Goal: Task Accomplishment & Management: Manage account settings

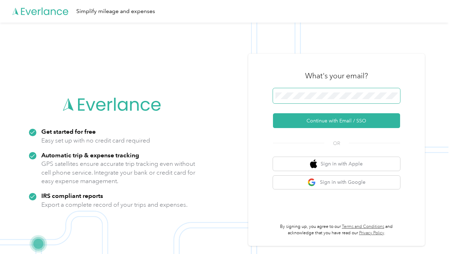
click at [339, 121] on button "Continue with Email / SSO" at bounding box center [336, 120] width 127 height 15
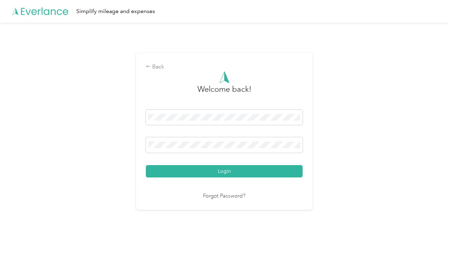
click at [108, 212] on div "Back Welcome back! Login Forgot Password?" at bounding box center [224, 135] width 449 height 224
click at [218, 155] on div at bounding box center [224, 146] width 157 height 18
click at [226, 196] on link "Forgot Password?" at bounding box center [224, 196] width 42 height 8
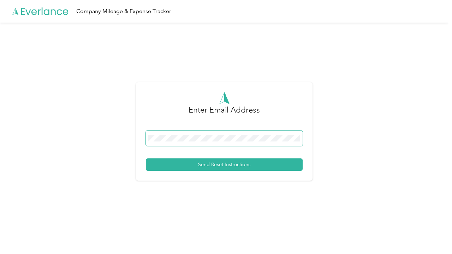
click at [226, 165] on button "Send Reset Instructions" at bounding box center [224, 165] width 157 height 12
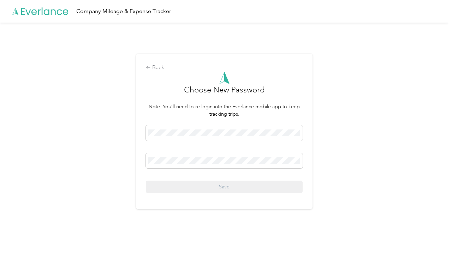
click at [180, 143] on div at bounding box center [224, 134] width 157 height 18
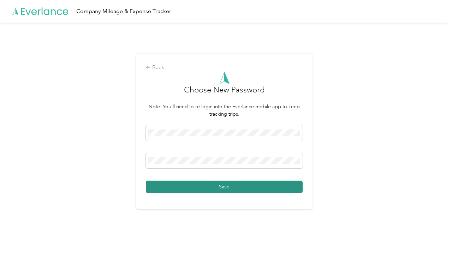
click at [191, 183] on button "Save" at bounding box center [224, 187] width 157 height 12
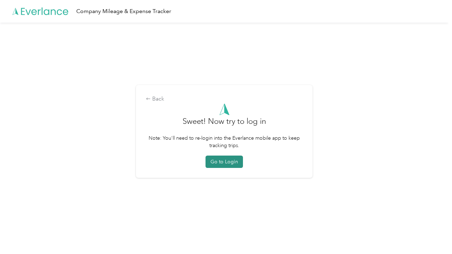
click at [231, 160] on button "Go to Login" at bounding box center [224, 162] width 37 height 12
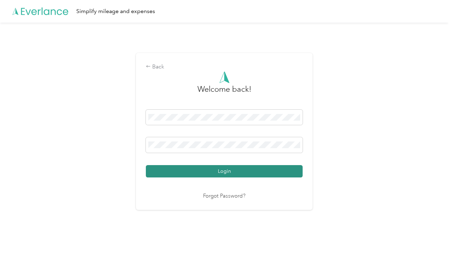
click at [218, 166] on button "Login" at bounding box center [224, 171] width 157 height 12
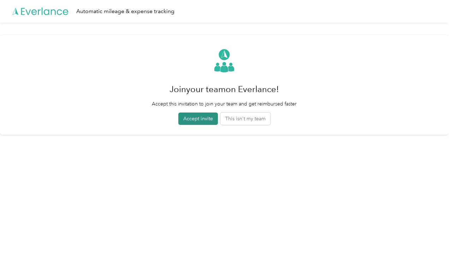
click at [200, 118] on button "Accept invite" at bounding box center [198, 119] width 40 height 12
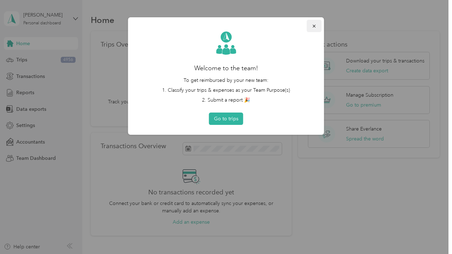
click at [314, 26] on icon "button" at bounding box center [314, 26] width 3 height 3
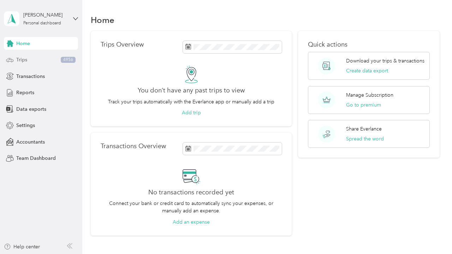
click at [32, 58] on div "Trips 4956" at bounding box center [41, 60] width 74 height 13
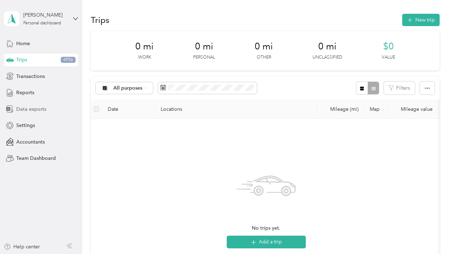
click at [28, 111] on span "Data exports" at bounding box center [31, 109] width 30 height 7
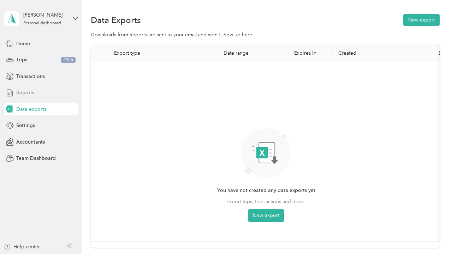
click at [26, 95] on span "Reports" at bounding box center [25, 92] width 18 height 7
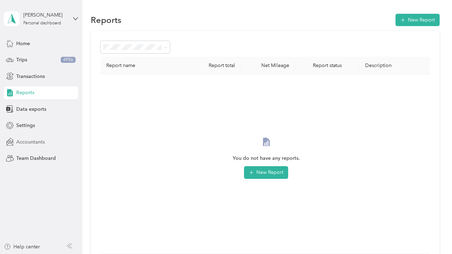
click at [40, 142] on span "Accountants" at bounding box center [30, 141] width 29 height 7
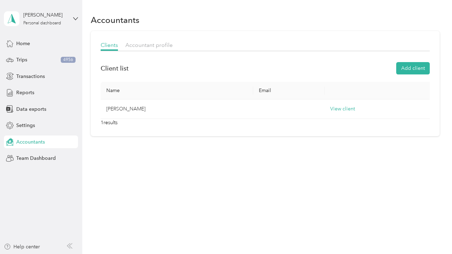
click at [80, 16] on aside "[PERSON_NAME] Personal dashboard Home Trips 4956 Transactions Reports Data expo…" at bounding box center [41, 127] width 82 height 254
click at [75, 16] on icon at bounding box center [75, 18] width 5 height 5
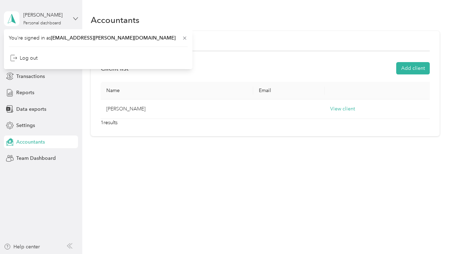
click at [75, 16] on icon at bounding box center [75, 18] width 5 height 5
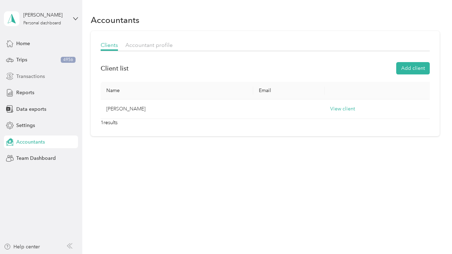
click at [27, 77] on span "Transactions" at bounding box center [30, 76] width 29 height 7
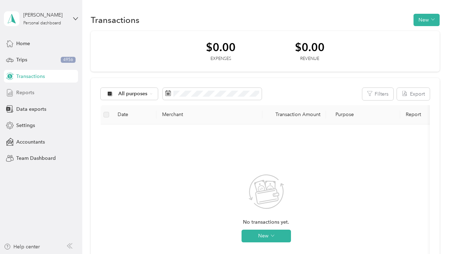
click at [26, 89] on span "Reports" at bounding box center [25, 92] width 18 height 7
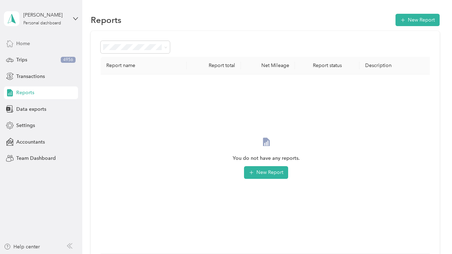
click at [18, 45] on span "Home" at bounding box center [23, 43] width 14 height 7
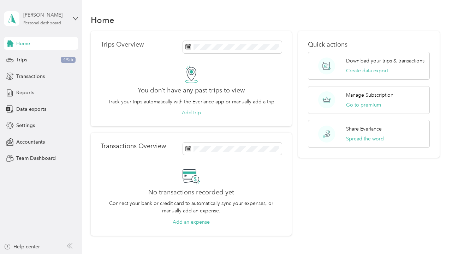
click at [24, 15] on div "[PERSON_NAME]" at bounding box center [45, 14] width 44 height 7
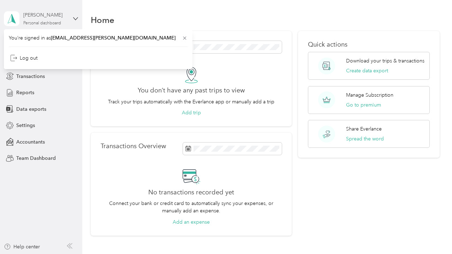
click at [24, 15] on div "[PERSON_NAME]" at bounding box center [45, 14] width 44 height 7
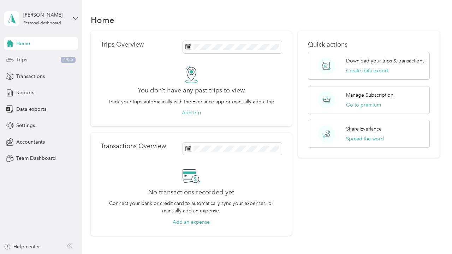
click at [21, 60] on span "Trips" at bounding box center [21, 59] width 11 height 7
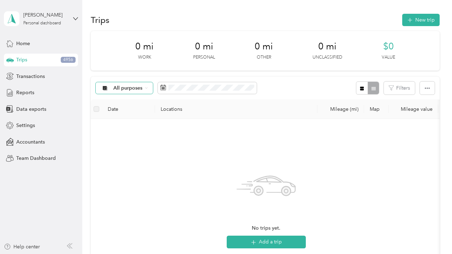
click at [143, 87] on div "All purposes" at bounding box center [124, 88] width 57 height 12
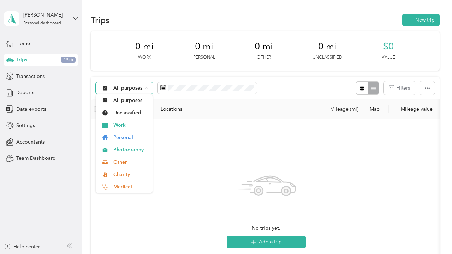
click at [143, 87] on div "All purposes" at bounding box center [124, 88] width 57 height 12
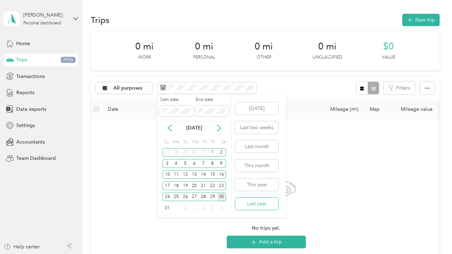
click at [258, 203] on button "Last year" at bounding box center [256, 204] width 43 height 12
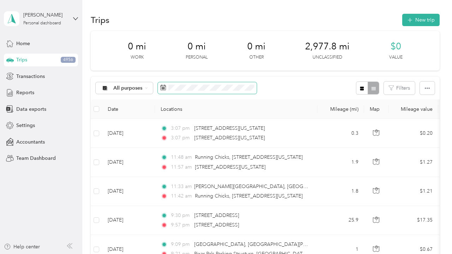
click at [241, 92] on span at bounding box center [207, 88] width 99 height 12
click at [302, 88] on div "All purposes Filters" at bounding box center [265, 88] width 349 height 23
click at [23, 41] on span "Home" at bounding box center [23, 43] width 14 height 7
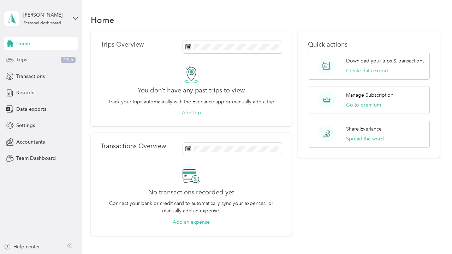
click at [34, 63] on div "Trips 4956" at bounding box center [41, 60] width 74 height 13
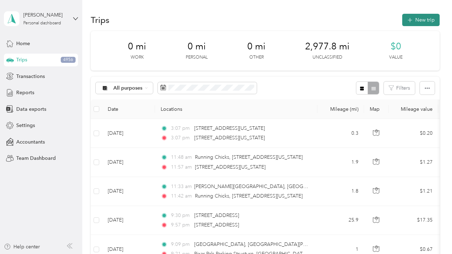
click at [431, 21] on button "New trip" at bounding box center [420, 20] width 37 height 12
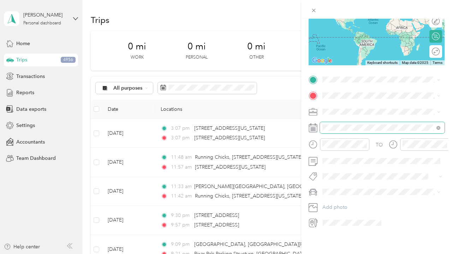
click at [351, 122] on span at bounding box center [382, 127] width 125 height 11
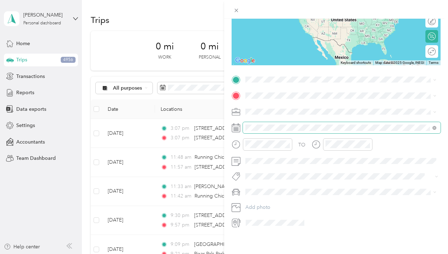
click at [229, 123] on form "New Trip Save This trip cannot be edited because it is either under review, app…" at bounding box center [336, 79] width 224 height 300
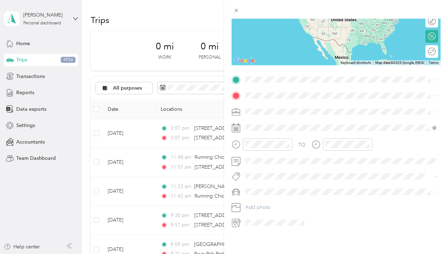
click at [238, 130] on icon at bounding box center [236, 128] width 9 height 9
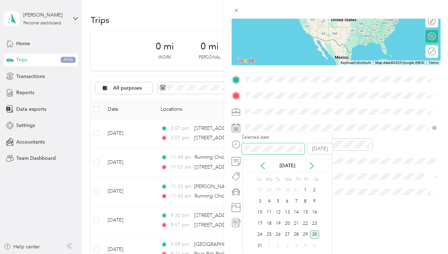
click at [280, 153] on span at bounding box center [273, 148] width 63 height 11
click at [241, 254] on div "New Trip Save This trip cannot be edited because it is either under review, app…" at bounding box center [222, 254] width 445 height 0
click at [268, 188] on div "2" at bounding box center [269, 190] width 9 height 9
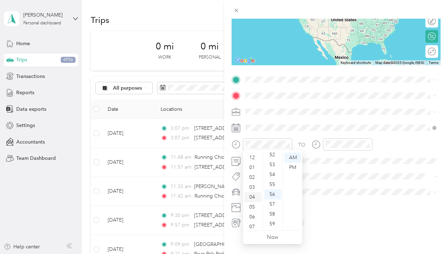
click at [254, 195] on div "04" at bounding box center [252, 197] width 17 height 10
click at [274, 159] on div "00" at bounding box center [273, 158] width 17 height 10
click at [296, 167] on div "PM" at bounding box center [292, 168] width 17 height 10
click at [331, 167] on div "TO Add photo" at bounding box center [336, 151] width 209 height 155
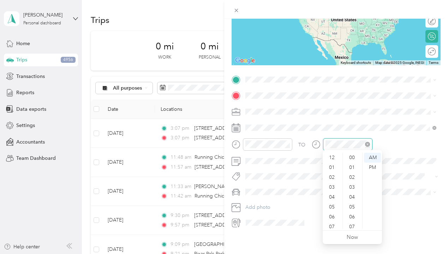
scroll to position [517, 0]
click at [333, 176] on div "06" at bounding box center [332, 175] width 17 height 10
click at [355, 160] on div "00" at bounding box center [352, 158] width 17 height 10
click at [378, 168] on div "PM" at bounding box center [372, 168] width 17 height 10
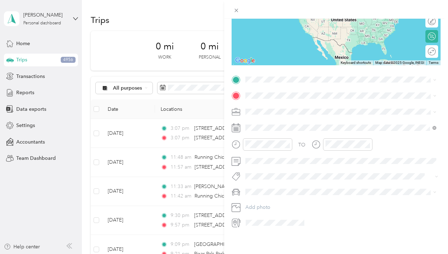
click at [334, 106] on span at bounding box center [342, 111] width 198 height 11
click at [254, 120] on span "Work" at bounding box center [254, 122] width 12 height 6
click at [306, 132] on div "[STREET_ADDRESS]" at bounding box center [282, 132] width 47 height 15
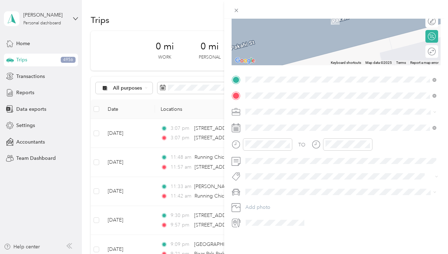
click at [302, 122] on span "[GEOGRAPHIC_DATA][US_STATE]" at bounding box center [297, 119] width 77 height 6
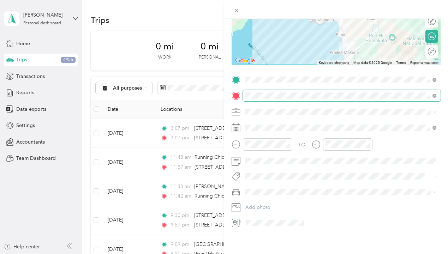
scroll to position [24, 0]
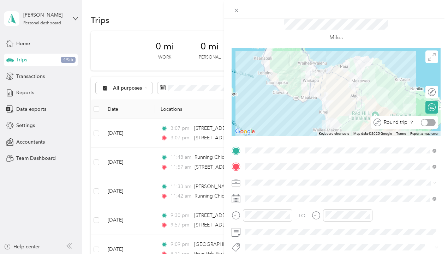
click at [428, 123] on div at bounding box center [428, 122] width 15 height 7
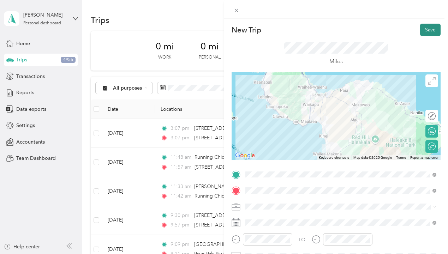
click at [432, 34] on button "Save" at bounding box center [430, 30] width 20 height 12
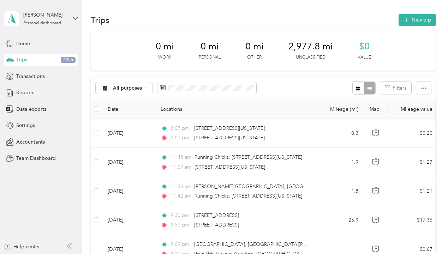
click at [300, 81] on div "All purposes Filters" at bounding box center [263, 88] width 345 height 23
click at [30, 95] on span "Reports" at bounding box center [25, 92] width 18 height 7
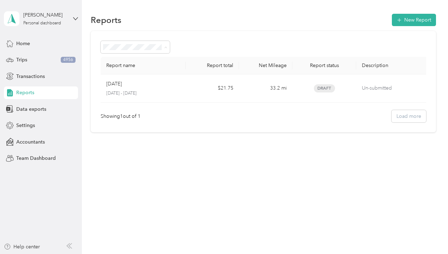
click at [193, 33] on div "Report name Report total Net Mileage Report status Description Jan [DATE] - [DA…" at bounding box center [263, 81] width 345 height 101
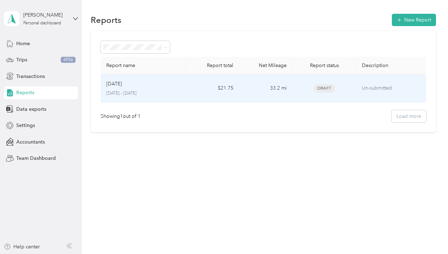
click at [162, 93] on p "[DATE] - [DATE]" at bounding box center [143, 93] width 74 height 6
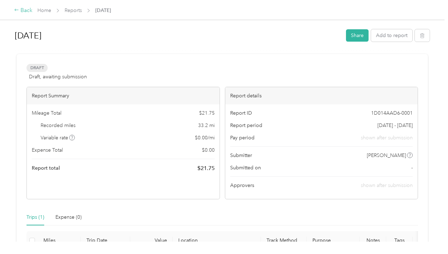
click at [29, 13] on div "Back" at bounding box center [23, 10] width 18 height 8
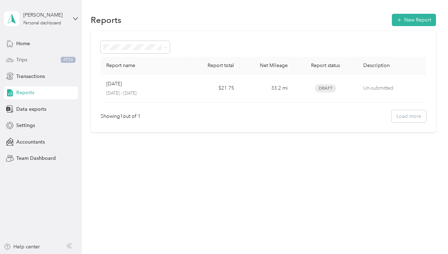
click at [34, 57] on div "Trips 4956" at bounding box center [41, 60] width 74 height 13
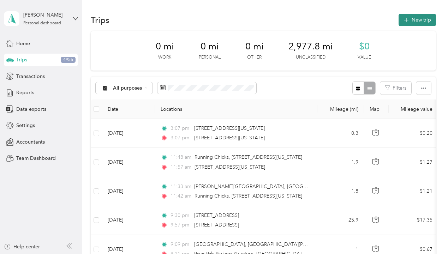
click at [411, 16] on button "New trip" at bounding box center [417, 20] width 37 height 12
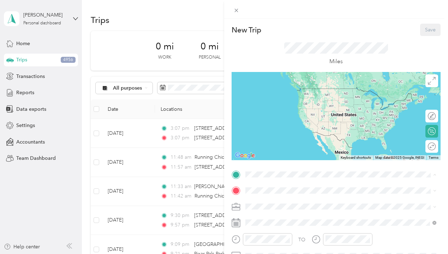
click at [427, 77] on icon "button" at bounding box center [429, 76] width 5 height 5
click at [235, 9] on icon at bounding box center [237, 11] width 4 height 4
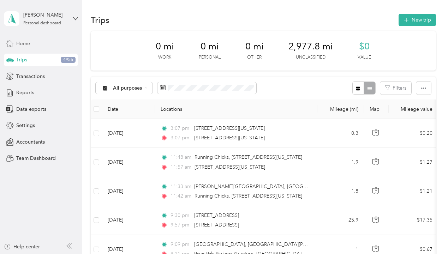
click at [41, 45] on div "Home" at bounding box center [41, 43] width 74 height 13
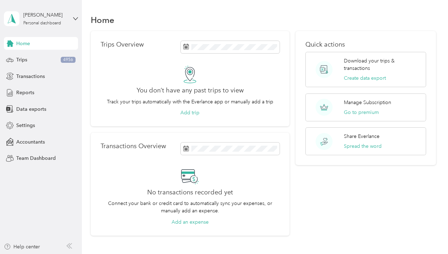
scroll to position [54, 0]
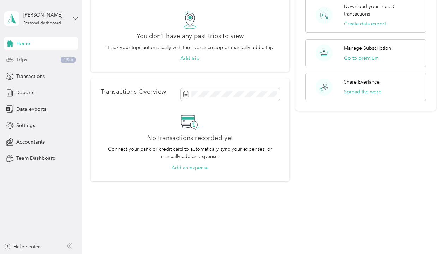
click at [45, 60] on div "Trips 4956" at bounding box center [41, 60] width 74 height 13
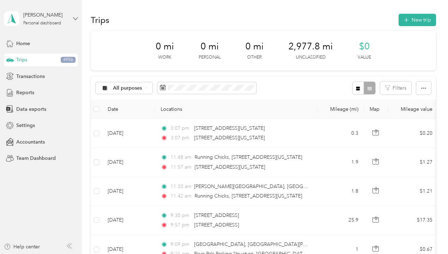
click at [76, 20] on icon at bounding box center [75, 18] width 5 height 5
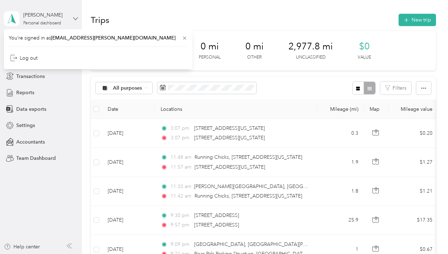
click at [76, 20] on icon at bounding box center [75, 18] width 5 height 5
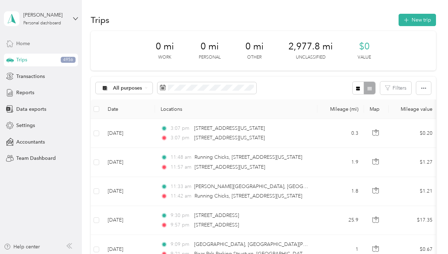
click at [37, 42] on div "Home" at bounding box center [41, 43] width 74 height 13
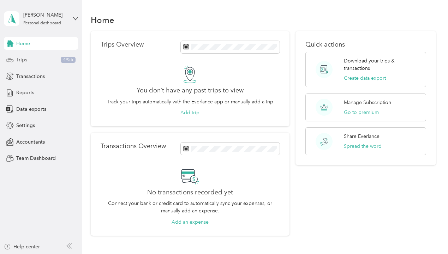
click at [42, 60] on div "Trips 4956" at bounding box center [41, 60] width 74 height 13
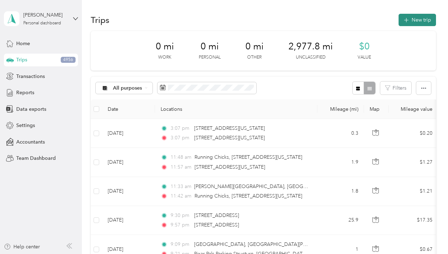
click at [427, 19] on button "New trip" at bounding box center [417, 20] width 37 height 12
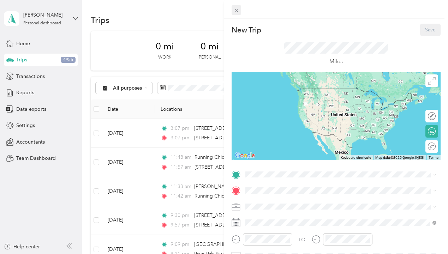
click at [239, 12] on icon at bounding box center [236, 10] width 6 height 6
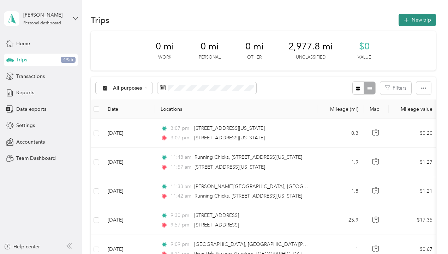
click at [414, 19] on button "New trip" at bounding box center [417, 20] width 37 height 12
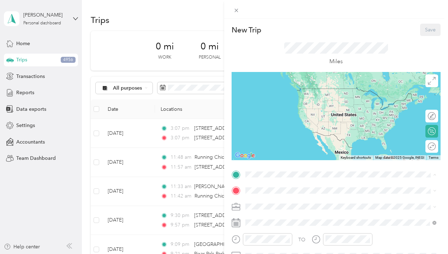
click at [269, 205] on div "HOME [STREET_ADDRESS]" at bounding box center [281, 206] width 45 height 15
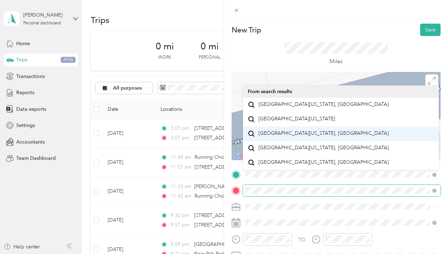
scroll to position [11, 0]
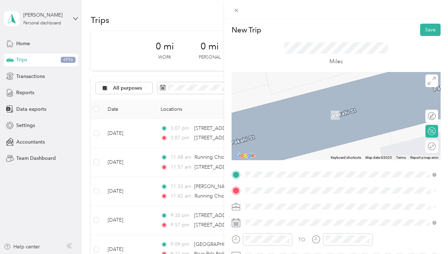
click at [346, 103] on div "[STREET_ADDRESS][MEDICAL_DATA][US_STATE]" at bounding box center [341, 104] width 186 height 10
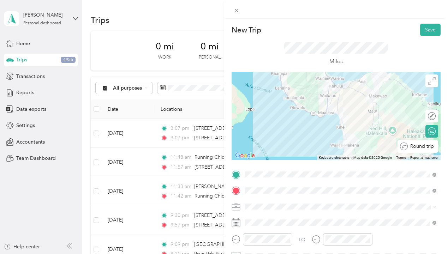
click at [430, 145] on div "Round trip" at bounding box center [422, 146] width 28 height 7
click at [427, 148] on div at bounding box center [428, 146] width 15 height 7
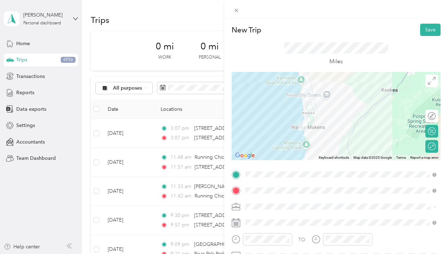
drag, startPoint x: 297, startPoint y: 148, endPoint x: 321, endPoint y: 110, distance: 45.0
click at [321, 110] on div at bounding box center [336, 116] width 209 height 88
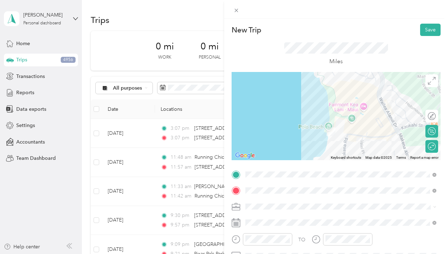
drag, startPoint x: 259, startPoint y: 96, endPoint x: 335, endPoint y: 165, distance: 102.0
click at [335, 165] on div "New Trip Save This trip cannot be edited because it is either under review, app…" at bounding box center [336, 174] width 209 height 300
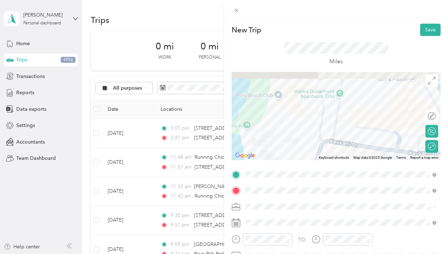
drag, startPoint x: 380, startPoint y: 94, endPoint x: 359, endPoint y: 147, distance: 57.3
click at [359, 147] on div at bounding box center [336, 116] width 209 height 88
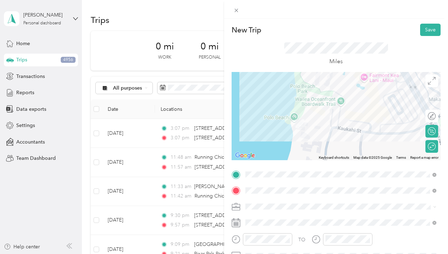
click at [341, 103] on div at bounding box center [336, 116] width 209 height 88
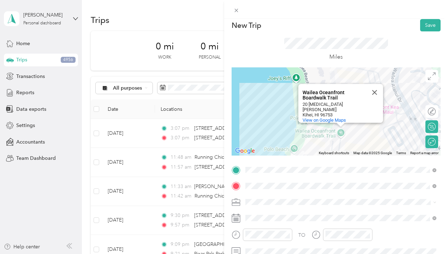
scroll to position [9, 0]
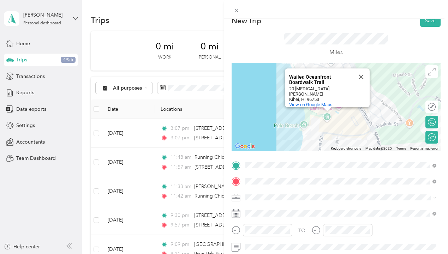
drag, startPoint x: 356, startPoint y: 128, endPoint x: 343, endPoint y: 115, distance: 18.0
click at [343, 115] on div "Wailea Oceanfront Boardwalk Trail Wailea Oceanfront Boardwalk Trail 20 [MEDICAL…" at bounding box center [336, 107] width 209 height 88
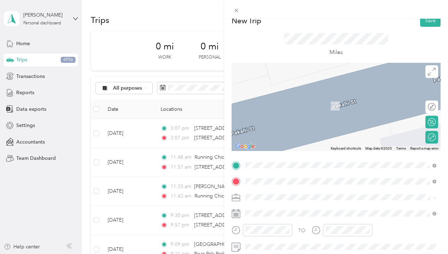
click at [312, 125] on span "20 [MEDICAL_DATA] [PERSON_NAME], [US_STATE] 96753, [GEOGRAPHIC_DATA]" at bounding box center [347, 126] width 176 height 12
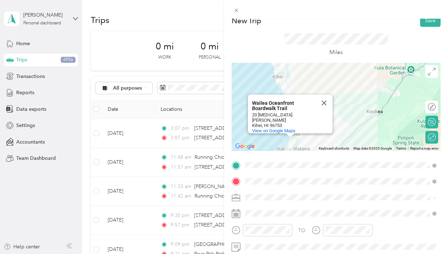
scroll to position [0, 0]
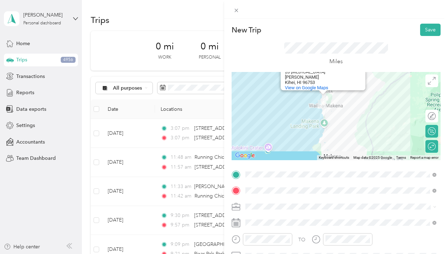
drag, startPoint x: 345, startPoint y: 146, endPoint x: 381, endPoint y: 88, distance: 67.5
click at [381, 88] on div "Wailea Oceanfront Boardwalk Trail Wailea Oceanfront Boardwalk Trail 20 [MEDICAL…" at bounding box center [336, 116] width 209 height 88
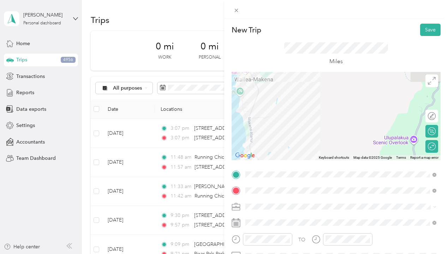
drag, startPoint x: 295, startPoint y: 91, endPoint x: 337, endPoint y: 158, distance: 78.8
click at [337, 158] on div "Wailea Oceanfront Boardwalk Trail Wailea Oceanfront Boardwalk Trail 20 [MEDICAL…" at bounding box center [336, 116] width 209 height 88
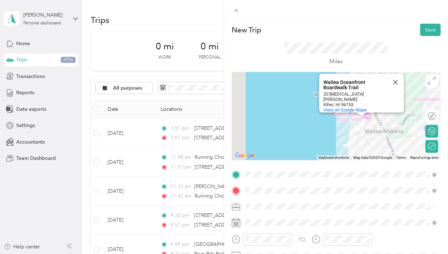
drag, startPoint x: 269, startPoint y: 120, endPoint x: 383, endPoint y: 138, distance: 115.2
click at [383, 138] on div "Wailea Oceanfront Boardwalk Trail Wailea Oceanfront Boardwalk Trail 20 [MEDICAL…" at bounding box center [336, 116] width 209 height 88
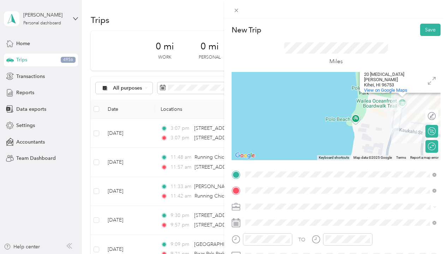
drag, startPoint x: 383, startPoint y: 132, endPoint x: 246, endPoint y: 94, distance: 142.7
click at [246, 94] on div "Wailea Oceanfront Boardwalk Trail Wailea Oceanfront Boardwalk Trail 20 [MEDICAL…" at bounding box center [336, 116] width 209 height 88
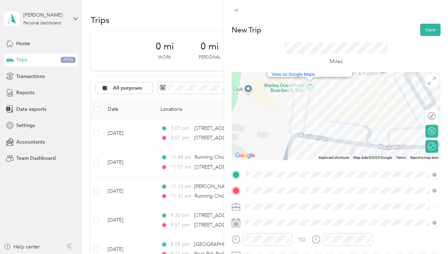
drag, startPoint x: 335, startPoint y: 91, endPoint x: 344, endPoint y: 124, distance: 34.4
click at [344, 124] on div "Wailea Oceanfront Boardwalk Trail Wailea Oceanfront Boardwalk Trail 20 [MEDICAL…" at bounding box center [336, 116] width 209 height 88
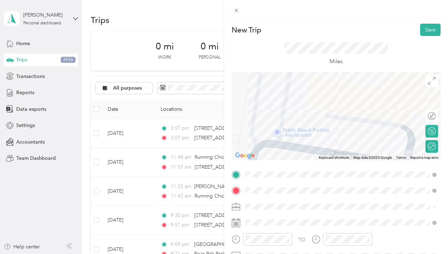
click at [300, 133] on div "Wailea Oceanfront Boardwalk Trail Wailea Oceanfront Boardwalk Trail 20 [MEDICAL…" at bounding box center [336, 116] width 209 height 88
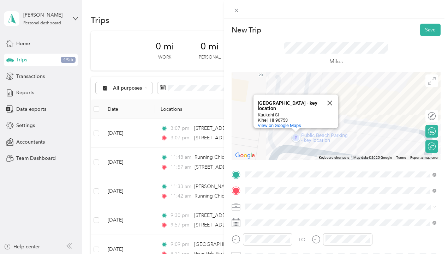
click at [316, 136] on div "[GEOGRAPHIC_DATA] - key location [GEOGRAPHIC_DATA] - key location [GEOGRAPHIC_D…" at bounding box center [336, 116] width 209 height 88
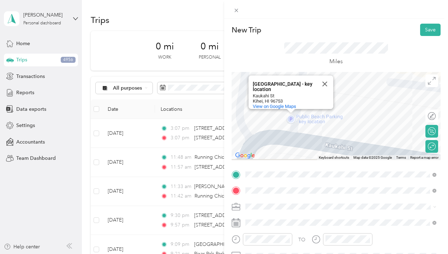
drag, startPoint x: 327, startPoint y: 138, endPoint x: 353, endPoint y: 97, distance: 48.3
click at [353, 97] on div "[GEOGRAPHIC_DATA] - key location [GEOGRAPHIC_DATA] - key location [GEOGRAPHIC_D…" at bounding box center [336, 116] width 209 height 88
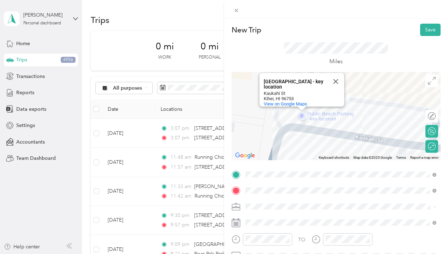
drag, startPoint x: 336, startPoint y: 120, endPoint x: 318, endPoint y: 149, distance: 34.5
click at [318, 150] on div "[GEOGRAPHIC_DATA] - key location [GEOGRAPHIC_DATA] - key location [GEOGRAPHIC_D…" at bounding box center [336, 116] width 209 height 88
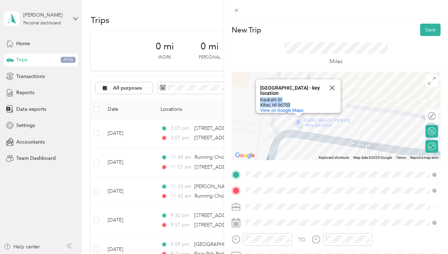
drag, startPoint x: 260, startPoint y: 96, endPoint x: 292, endPoint y: 101, distance: 33.2
click at [292, 101] on div "[GEOGRAPHIC_DATA]" at bounding box center [300, 102] width 81 height 11
copy div "[GEOGRAPHIC_DATA]"
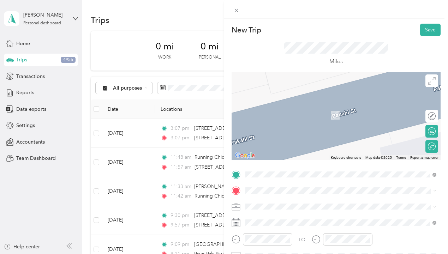
click at [309, 116] on span "[GEOGRAPHIC_DATA][US_STATE]" at bounding box center [297, 112] width 77 height 6
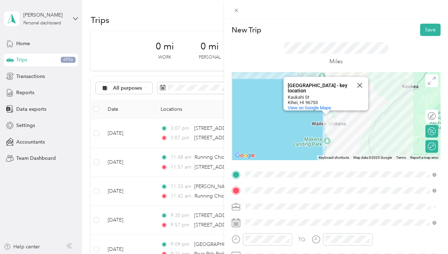
drag, startPoint x: 372, startPoint y: 143, endPoint x: 385, endPoint y: 88, distance: 56.6
click at [387, 85] on div "[GEOGRAPHIC_DATA] - key location [GEOGRAPHIC_DATA] - key location [GEOGRAPHIC_D…" at bounding box center [336, 116] width 209 height 88
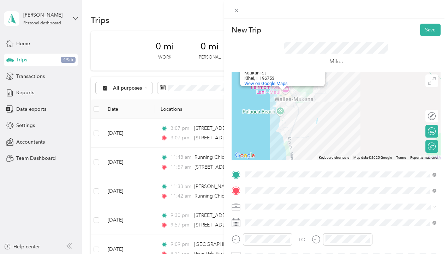
drag, startPoint x: 262, startPoint y: 94, endPoint x: 286, endPoint y: 135, distance: 47.4
click at [286, 135] on div "[GEOGRAPHIC_DATA] - key location [GEOGRAPHIC_DATA] - key location [GEOGRAPHIC_D…" at bounding box center [336, 116] width 209 height 88
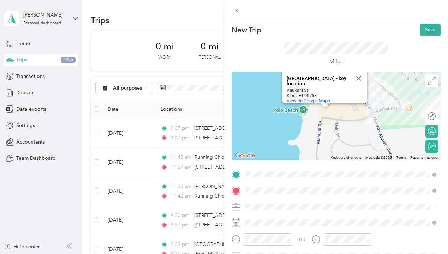
drag, startPoint x: 312, startPoint y: 112, endPoint x: 395, endPoint y: 159, distance: 95.7
click at [395, 159] on div "[GEOGRAPHIC_DATA] - key location [GEOGRAPHIC_DATA] - key location [GEOGRAPHIC_D…" at bounding box center [336, 116] width 209 height 88
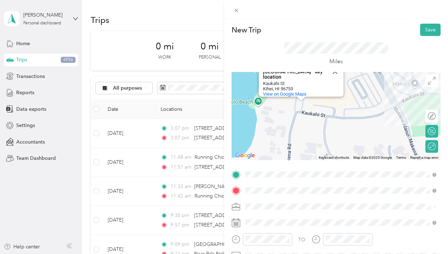
drag, startPoint x: 326, startPoint y: 120, endPoint x: 335, endPoint y: 139, distance: 20.6
click at [335, 139] on div "[GEOGRAPHIC_DATA] - key location [GEOGRAPHIC_DATA] - key location [GEOGRAPHIC_D…" at bounding box center [336, 116] width 209 height 88
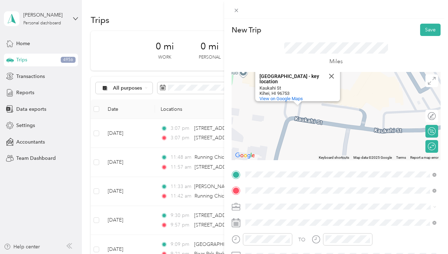
drag, startPoint x: 277, startPoint y: 112, endPoint x: 315, endPoint y: 144, distance: 49.4
click at [315, 144] on div "[GEOGRAPHIC_DATA] - key location [GEOGRAPHIC_DATA] - key location [GEOGRAPHIC_D…" at bounding box center [336, 116] width 209 height 88
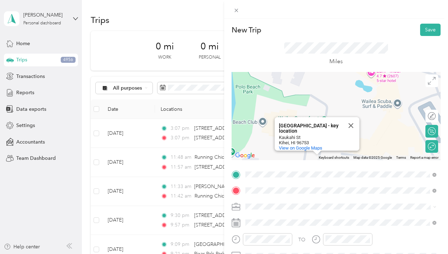
drag, startPoint x: 331, startPoint y: 79, endPoint x: 334, endPoint y: 107, distance: 28.1
click at [334, 107] on div "[GEOGRAPHIC_DATA] - key location [GEOGRAPHIC_DATA] - key location [GEOGRAPHIC_D…" at bounding box center [336, 116] width 209 height 88
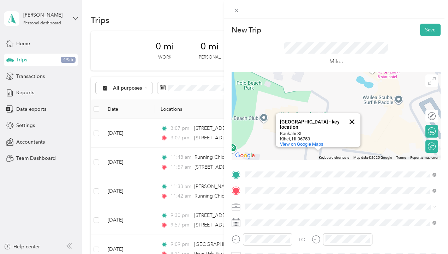
click at [352, 116] on button "Close" at bounding box center [352, 121] width 17 height 17
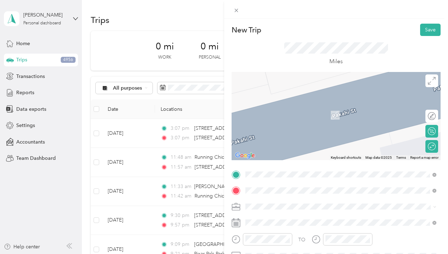
click at [296, 55] on div "Miles" at bounding box center [336, 54] width 104 height 24
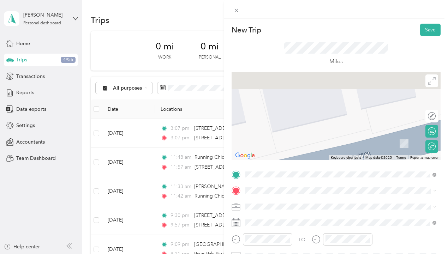
drag, startPoint x: 256, startPoint y: 114, endPoint x: 338, endPoint y: 143, distance: 87.2
click at [338, 143] on div at bounding box center [336, 116] width 209 height 88
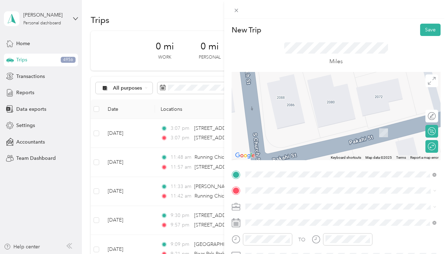
click at [303, 112] on span "[GEOGRAPHIC_DATA][US_STATE], [GEOGRAPHIC_DATA]" at bounding box center [324, 112] width 130 height 6
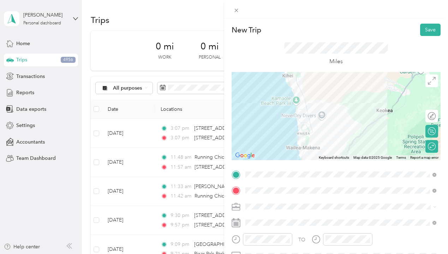
drag, startPoint x: 332, startPoint y: 148, endPoint x: 316, endPoint y: 76, distance: 74.1
click at [316, 76] on div at bounding box center [336, 116] width 209 height 88
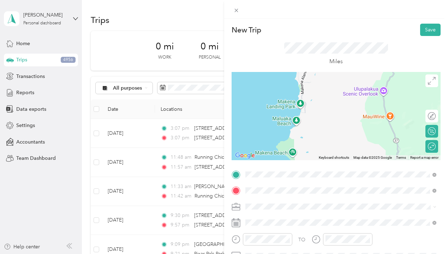
drag, startPoint x: 298, startPoint y: 82, endPoint x: 321, endPoint y: 160, distance: 81.3
click at [321, 160] on div "Keyboard shortcuts Map Data Map data ©2025 Google Map data ©2025 Google 1 km Cl…" at bounding box center [336, 116] width 209 height 88
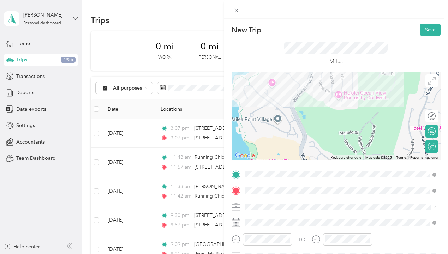
drag, startPoint x: 244, startPoint y: 109, endPoint x: 321, endPoint y: 135, distance: 81.8
click at [321, 135] on div at bounding box center [336, 116] width 209 height 88
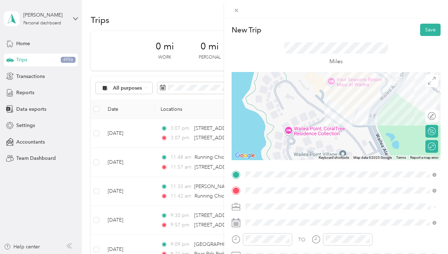
drag, startPoint x: 280, startPoint y: 111, endPoint x: 382, endPoint y: 138, distance: 105.1
click at [382, 138] on div at bounding box center [336, 116] width 209 height 88
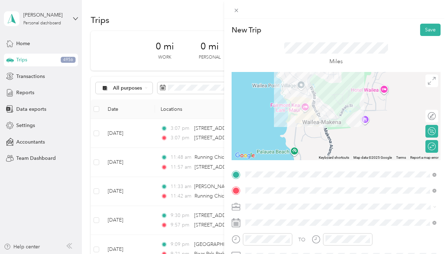
drag, startPoint x: 393, startPoint y: 136, endPoint x: 321, endPoint y: 92, distance: 83.9
click at [321, 92] on div at bounding box center [336, 116] width 209 height 88
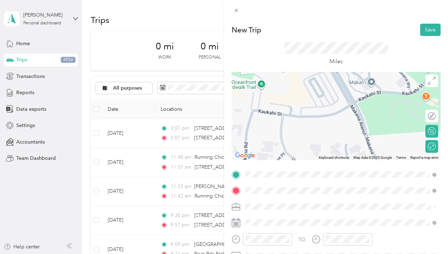
drag, startPoint x: 264, startPoint y: 111, endPoint x: 294, endPoint y: 120, distance: 31.2
click at [294, 120] on div at bounding box center [336, 116] width 209 height 88
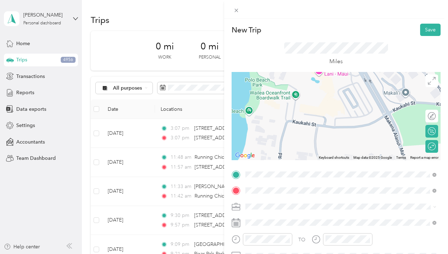
click at [295, 94] on div at bounding box center [336, 116] width 209 height 88
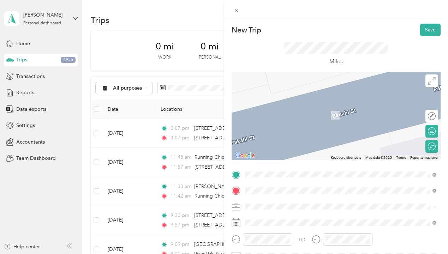
click at [310, 113] on div "20 [MEDICAL_DATA] [PERSON_NAME], [US_STATE] 96753, [GEOGRAPHIC_DATA]" at bounding box center [341, 107] width 186 height 15
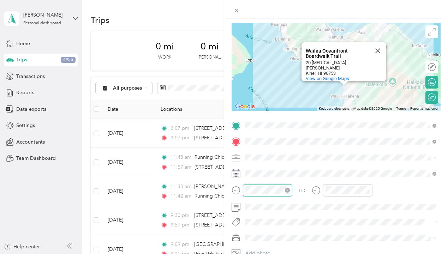
scroll to position [39, 0]
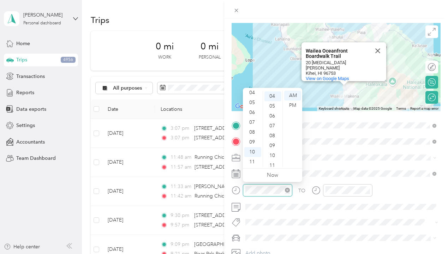
click at [243, 187] on div at bounding box center [267, 190] width 49 height 12
click at [298, 106] on div "PM" at bounding box center [292, 106] width 17 height 10
click at [253, 91] on div "04" at bounding box center [252, 93] width 17 height 10
click at [276, 97] on div "00" at bounding box center [273, 96] width 17 height 10
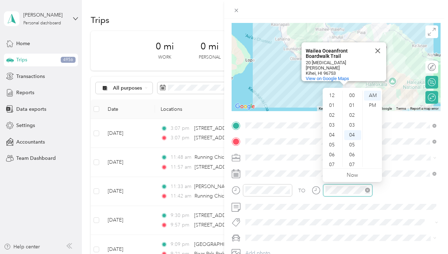
scroll to position [42, 0]
click at [334, 114] on div "06" at bounding box center [332, 113] width 17 height 10
click at [377, 104] on div "PM" at bounding box center [372, 106] width 17 height 10
click at [353, 96] on div "00" at bounding box center [352, 96] width 17 height 10
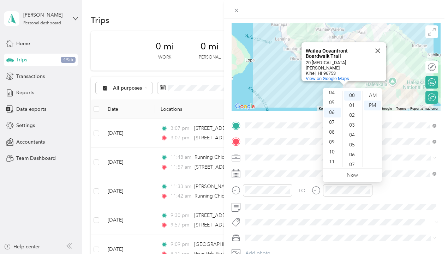
click at [384, 198] on div "TO" at bounding box center [336, 192] width 209 height 17
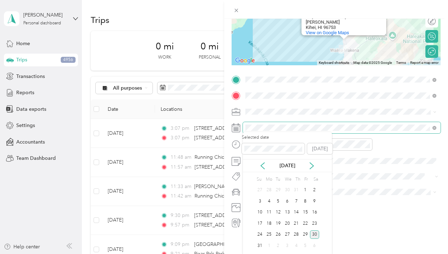
scroll to position [93, 0]
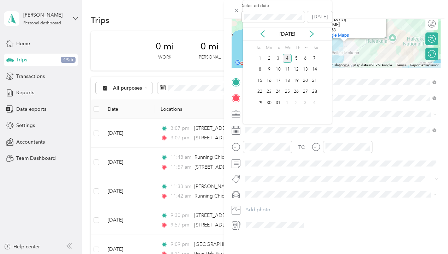
click at [289, 59] on div "4" at bounding box center [287, 58] width 9 height 9
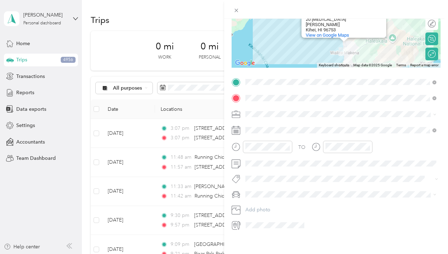
scroll to position [0, 0]
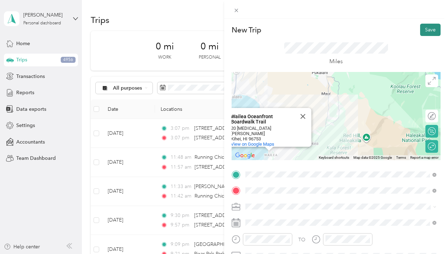
click at [420, 30] on button "Save" at bounding box center [430, 30] width 20 height 12
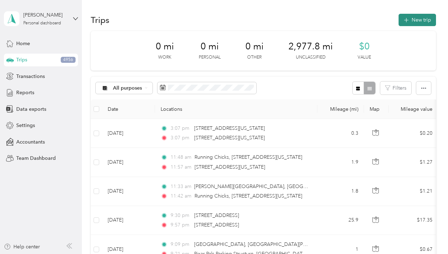
click at [410, 20] on icon "button" at bounding box center [406, 20] width 8 height 8
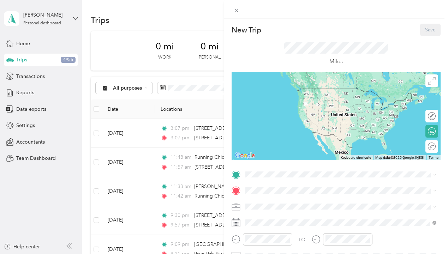
scroll to position [36, 0]
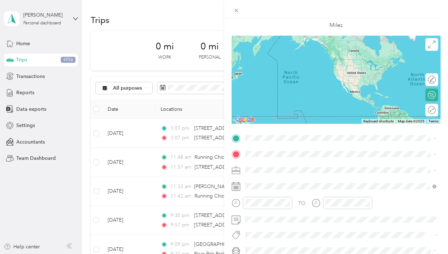
click at [276, 173] on span "[STREET_ADDRESS]" at bounding box center [281, 174] width 45 height 6
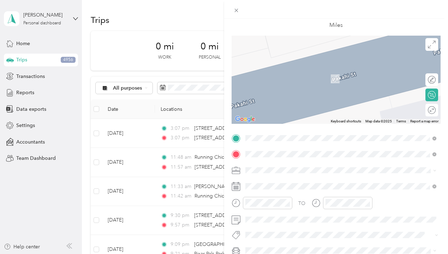
click at [347, 188] on p "No results found Check your spelling or try another address" at bounding box center [341, 184] width 82 height 12
click at [315, 70] on span "96 [MEDICAL_DATA] [PERSON_NAME], [US_STATE] 96753, [GEOGRAPHIC_DATA]" at bounding box center [347, 71] width 176 height 12
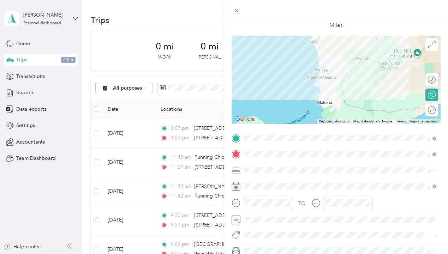
drag, startPoint x: 320, startPoint y: 103, endPoint x: 327, endPoint y: 89, distance: 15.5
click at [327, 89] on div at bounding box center [336, 80] width 209 height 88
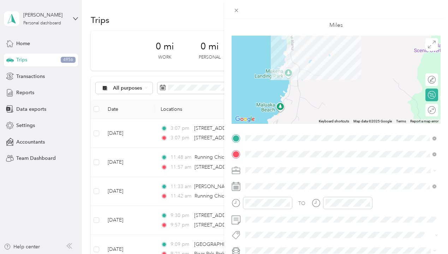
drag, startPoint x: 299, startPoint y: 62, endPoint x: 320, endPoint y: 106, distance: 48.7
click at [320, 106] on div at bounding box center [336, 80] width 209 height 88
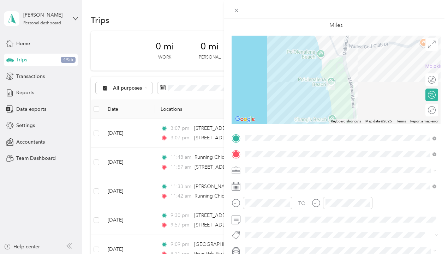
drag, startPoint x: 295, startPoint y: 70, endPoint x: 336, endPoint y: 130, distance: 72.4
click at [336, 130] on div "New Trip Save This trip cannot be edited because it is either under review, app…" at bounding box center [336, 137] width 209 height 300
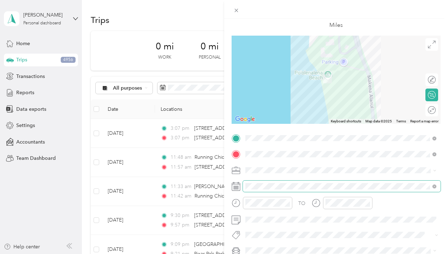
scroll to position [45, 0]
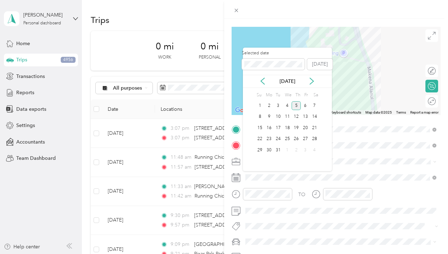
click at [295, 106] on div "5" at bounding box center [296, 105] width 9 height 9
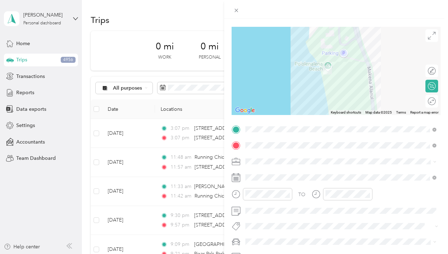
click at [433, 103] on div "Round trip" at bounding box center [432, 101] width 13 height 13
click at [427, 100] on div at bounding box center [428, 101] width 15 height 7
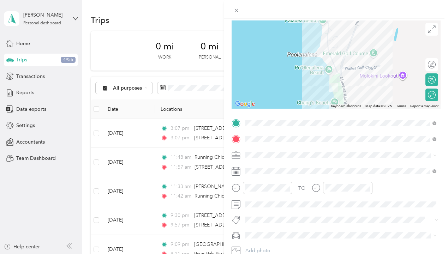
scroll to position [0, 0]
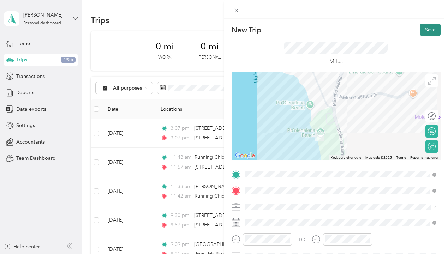
click at [432, 32] on button "Save" at bounding box center [430, 30] width 20 height 12
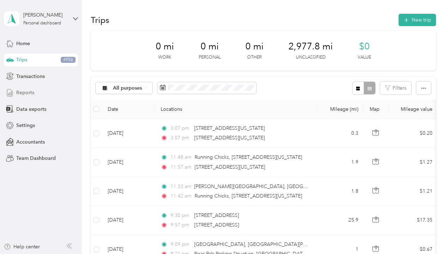
click at [37, 97] on div "Reports" at bounding box center [41, 93] width 74 height 13
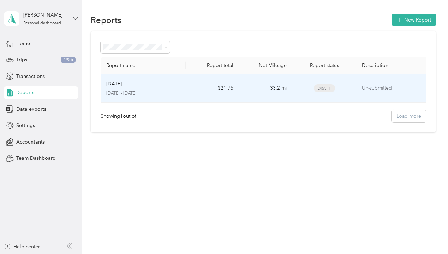
click at [201, 92] on td "$21.75" at bounding box center [212, 89] width 53 height 28
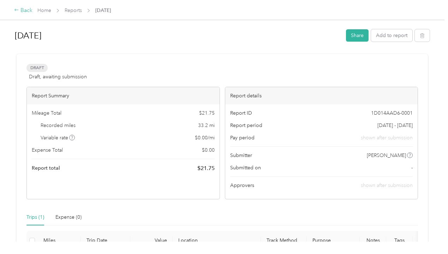
click at [26, 10] on div "Back" at bounding box center [23, 10] width 18 height 8
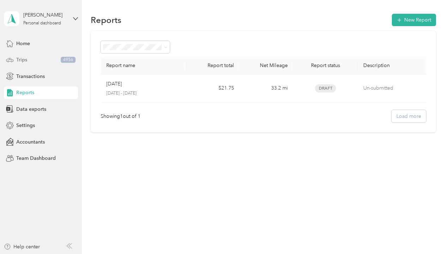
click at [36, 62] on div "Trips 4956" at bounding box center [41, 60] width 74 height 13
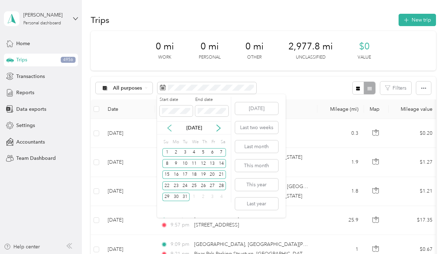
click at [166, 127] on icon at bounding box center [169, 128] width 7 height 7
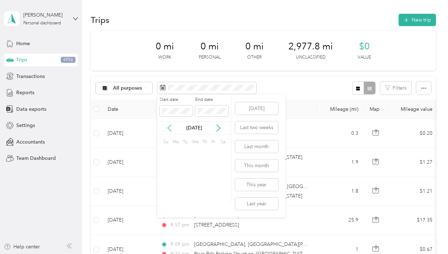
click at [166, 127] on icon at bounding box center [169, 128] width 7 height 7
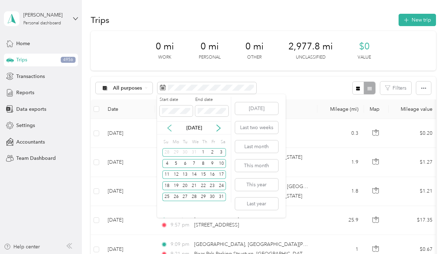
click at [166, 127] on icon at bounding box center [169, 128] width 7 height 7
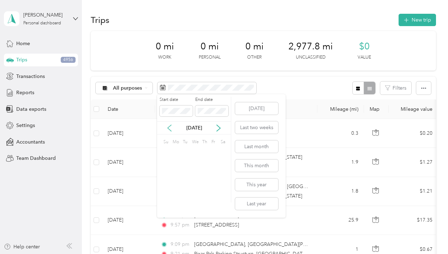
click at [166, 127] on icon at bounding box center [169, 128] width 7 height 7
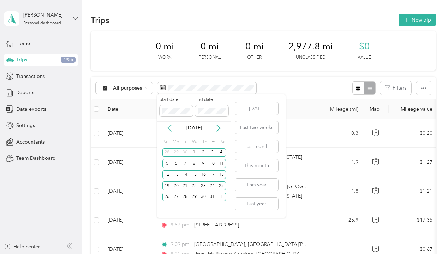
click at [166, 127] on icon at bounding box center [169, 128] width 7 height 7
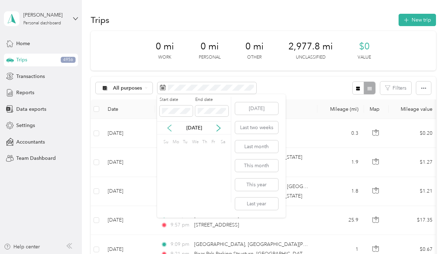
click at [166, 127] on icon at bounding box center [169, 128] width 7 height 7
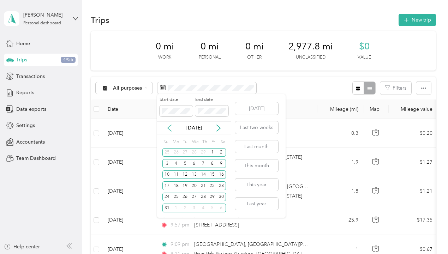
click at [166, 127] on icon at bounding box center [169, 128] width 7 height 7
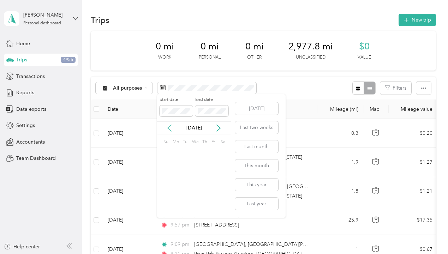
click at [166, 127] on icon at bounding box center [169, 128] width 7 height 7
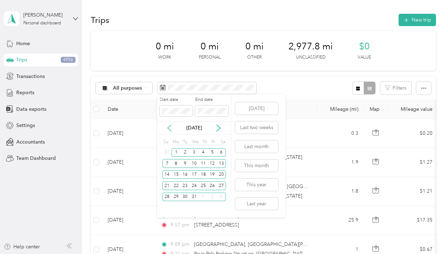
click at [166, 127] on icon at bounding box center [169, 128] width 7 height 7
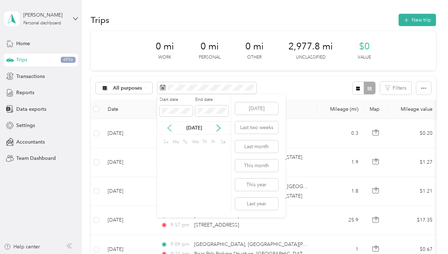
click at [166, 127] on icon at bounding box center [169, 128] width 7 height 7
click at [165, 125] on div "[DATE]" at bounding box center [194, 127] width 74 height 7
click at [167, 125] on icon at bounding box center [169, 128] width 7 height 7
click at [167, 126] on icon at bounding box center [169, 128] width 7 height 7
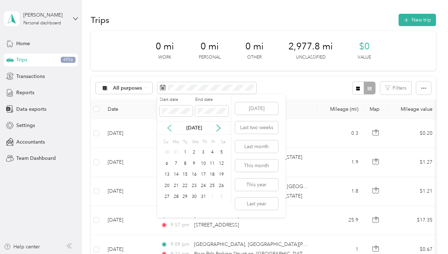
click at [167, 126] on icon at bounding box center [169, 128] width 7 height 7
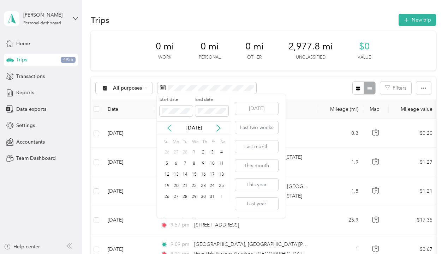
click at [167, 126] on icon at bounding box center [169, 128] width 7 height 7
click at [220, 127] on icon at bounding box center [219, 128] width 4 height 6
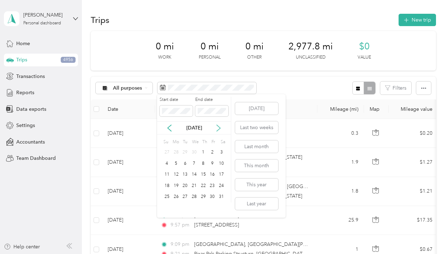
click at [220, 127] on icon at bounding box center [219, 128] width 4 height 6
click at [167, 152] on div "1" at bounding box center [166, 152] width 9 height 9
click at [183, 197] on div "31" at bounding box center [184, 197] width 9 height 9
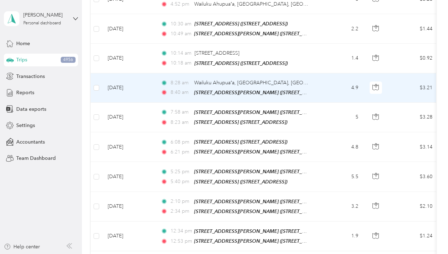
scroll to position [715, 0]
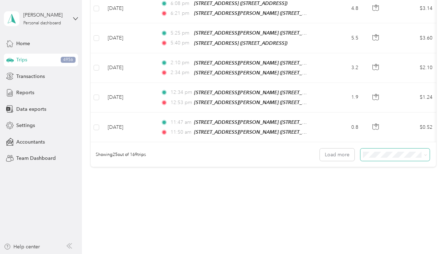
click at [385, 150] on span at bounding box center [395, 155] width 69 height 12
click at [375, 180] on span "100 per load" at bounding box center [381, 181] width 29 height 6
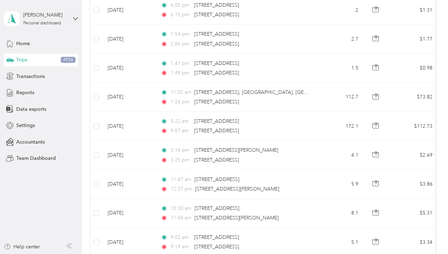
scroll to position [2894, 0]
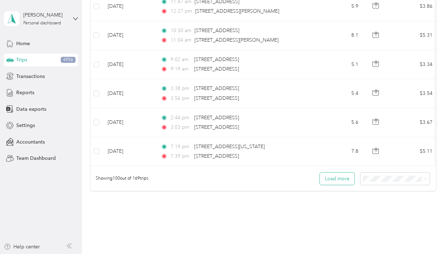
click at [343, 173] on button "Load more" at bounding box center [337, 179] width 35 height 12
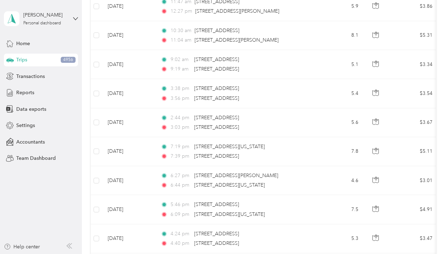
click at [338, 166] on td "4.6" at bounding box center [341, 180] width 47 height 29
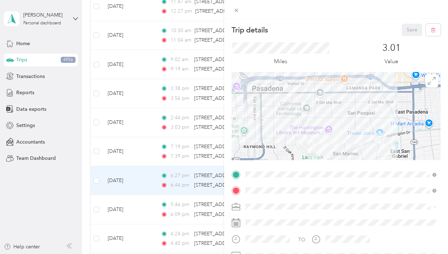
click at [71, 179] on div "Trip details Save This trip cannot be edited because it is either under review,…" at bounding box center [224, 127] width 448 height 254
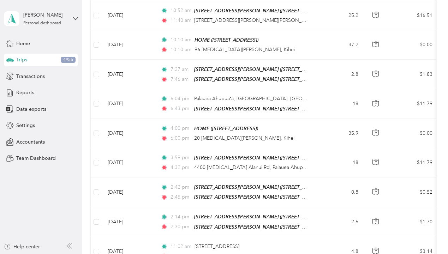
scroll to position [4898, 0]
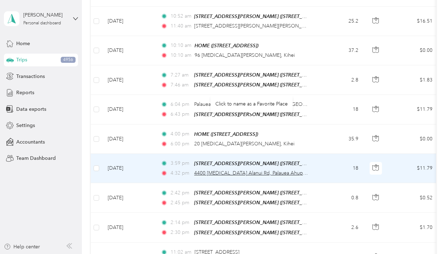
scroll to position [4396, 0]
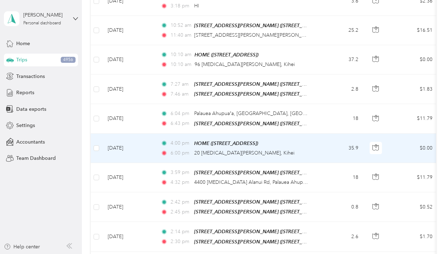
click at [298, 149] on div "6:00 pm 20 [MEDICAL_DATA][PERSON_NAME], Kihei" at bounding box center [235, 153] width 148 height 8
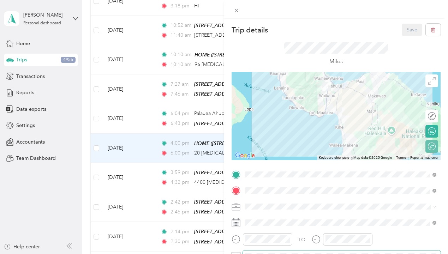
scroll to position [68, 0]
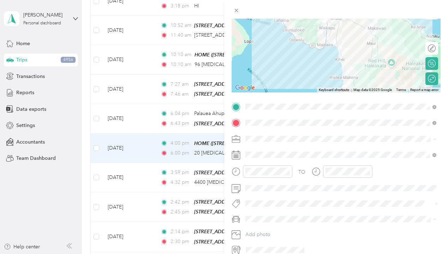
click at [252, 142] on span at bounding box center [342, 139] width 198 height 11
click at [256, 149] on span "Work" at bounding box center [254, 150] width 12 height 6
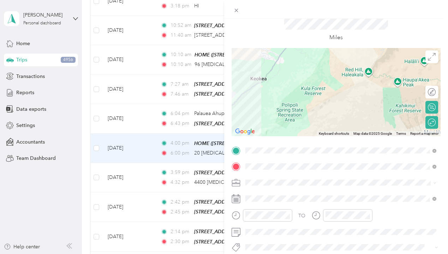
scroll to position [0, 0]
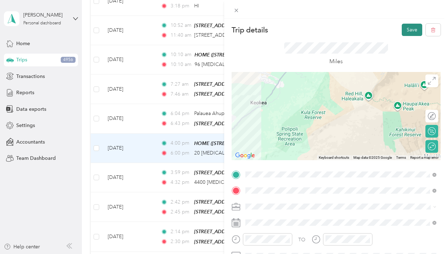
click at [402, 29] on button "Save" at bounding box center [412, 30] width 20 height 12
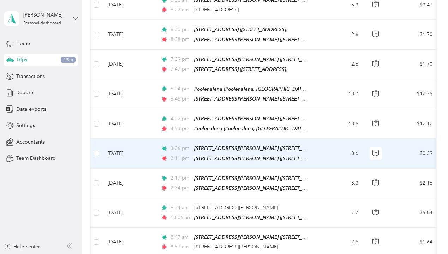
scroll to position [3999, 0]
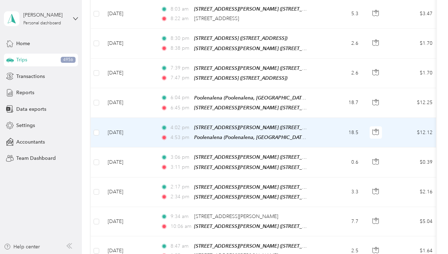
click at [325, 118] on td "18.5" at bounding box center [341, 133] width 47 height 30
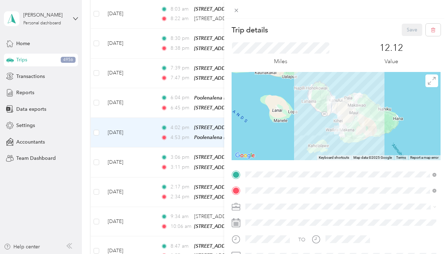
click at [274, 99] on span "[STREET_ADDRESS]" at bounding box center [281, 99] width 45 height 6
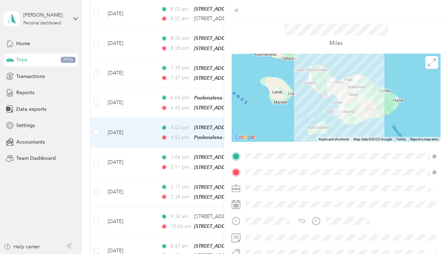
click at [271, 91] on div "Work" at bounding box center [341, 88] width 186 height 7
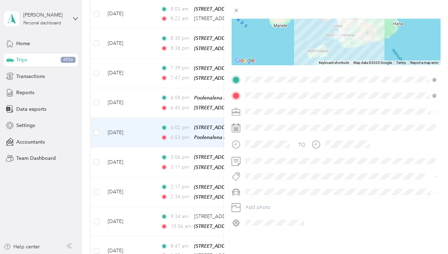
scroll to position [0, 0]
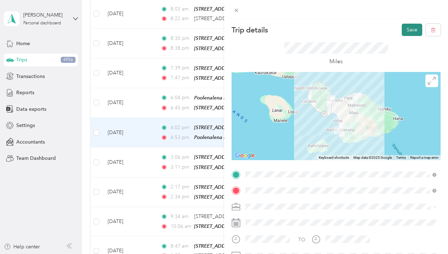
click at [409, 30] on button "Save" at bounding box center [412, 30] width 20 height 12
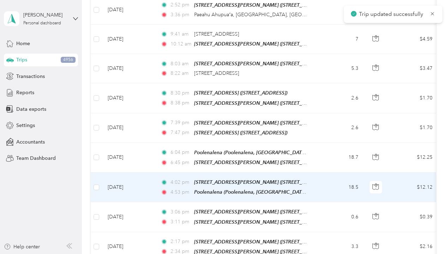
scroll to position [3940, 0]
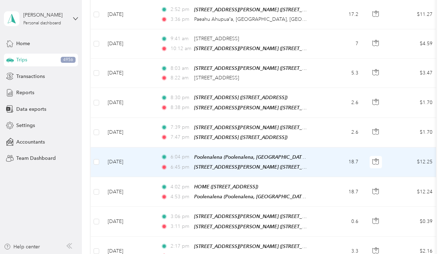
click at [332, 148] on td "18.7" at bounding box center [341, 163] width 47 height 30
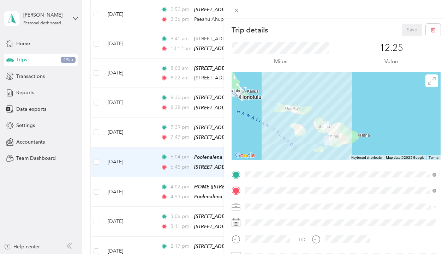
click at [297, 109] on div "HOME [STREET_ADDRESS]" at bounding box center [281, 111] width 45 height 15
click at [277, 111] on li "Work" at bounding box center [341, 107] width 196 height 12
click at [405, 33] on button "Save" at bounding box center [412, 30] width 20 height 12
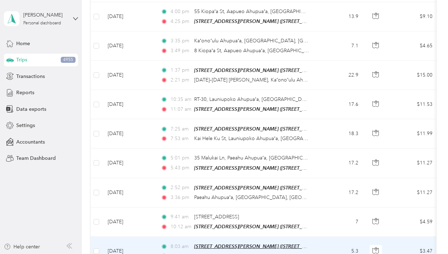
scroll to position [3757, 0]
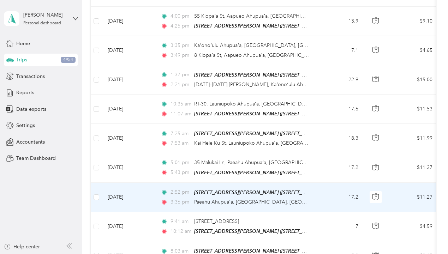
click at [321, 183] on td "17.2" at bounding box center [341, 197] width 47 height 29
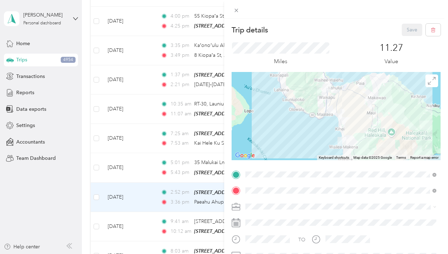
click at [303, 94] on div "HOME [STREET_ADDRESS]" at bounding box center [281, 95] width 45 height 15
click at [279, 109] on div "Work" at bounding box center [341, 107] width 186 height 7
click at [415, 31] on button "Save" at bounding box center [412, 30] width 20 height 12
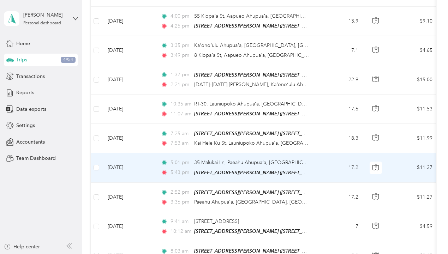
click at [341, 153] on td "17.2" at bounding box center [341, 167] width 47 height 29
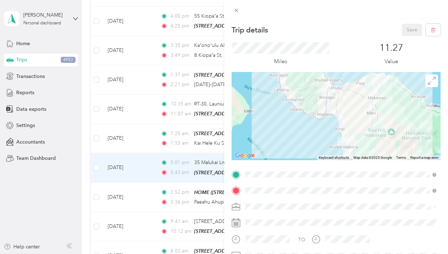
click at [290, 105] on div "HOME" at bounding box center [281, 107] width 45 height 6
click at [289, 110] on li "Work" at bounding box center [341, 107] width 196 height 12
click at [407, 30] on button "Save" at bounding box center [412, 30] width 20 height 12
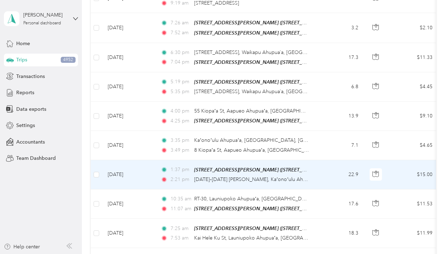
scroll to position [3657, 0]
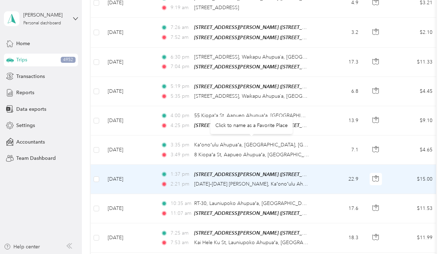
click at [278, 180] on div "[DATE]–[DATE] [PERSON_NAME], Kaʻonoʻulu Ahupuaʻa, [GEOGRAPHIC_DATA], [GEOGRAPHI…" at bounding box center [251, 184] width 115 height 8
click at [331, 165] on td "22.9" at bounding box center [341, 179] width 47 height 29
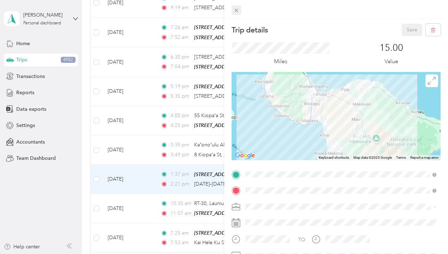
click at [241, 12] on span at bounding box center [237, 10] width 10 height 10
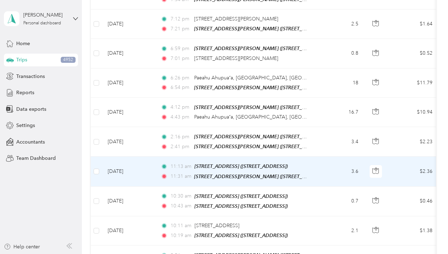
scroll to position [3395, 0]
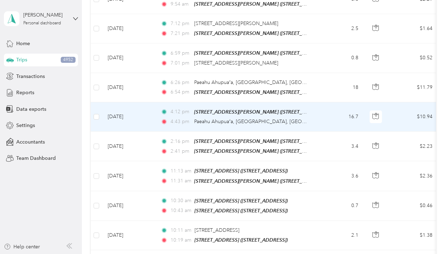
click at [327, 102] on td "16.7" at bounding box center [341, 116] width 47 height 29
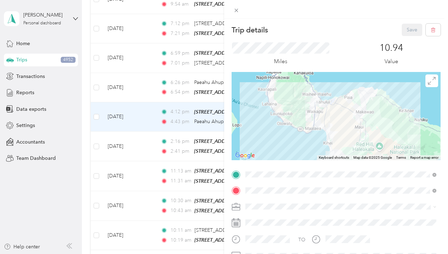
click at [303, 95] on div "HOME [STREET_ADDRESS]" at bounding box center [281, 95] width 45 height 15
click at [263, 111] on li "Work" at bounding box center [341, 107] width 196 height 12
click at [414, 26] on button "Save" at bounding box center [412, 30] width 20 height 12
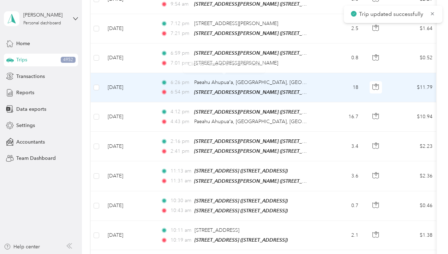
click at [315, 73] on td "6:26 pm Paeahu Ahupuaʻa, [GEOGRAPHIC_DATA], [GEOGRAPHIC_DATA] 6:54 pm [STREET_A…" at bounding box center [236, 87] width 162 height 29
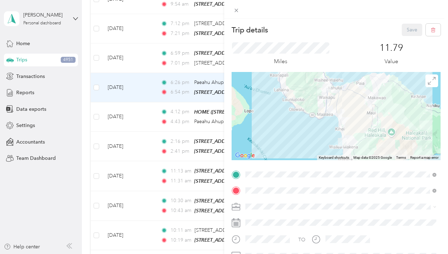
click at [280, 110] on div "HOME [STREET_ADDRESS]" at bounding box center [281, 111] width 45 height 15
click at [273, 108] on div "Work" at bounding box center [341, 107] width 186 height 7
click at [406, 31] on button "Save" at bounding box center [412, 30] width 20 height 12
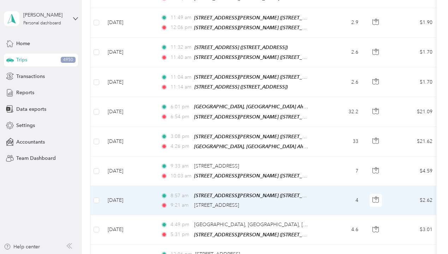
scroll to position [2167, 0]
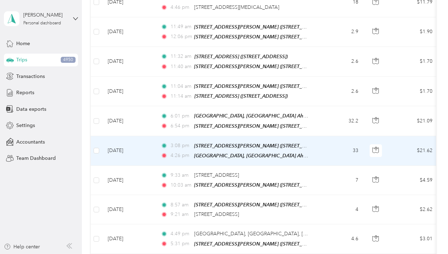
click at [337, 136] on td "33" at bounding box center [341, 151] width 47 height 30
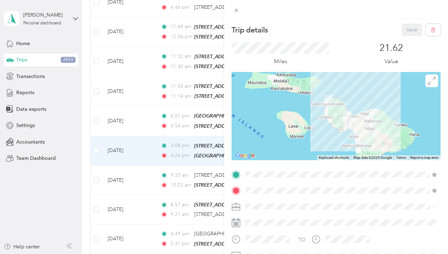
click at [259, 103] on li "Work" at bounding box center [341, 107] width 196 height 12
click at [411, 28] on button "Save" at bounding box center [412, 30] width 20 height 12
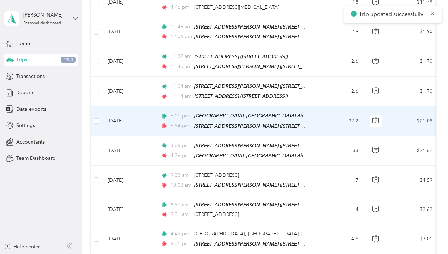
click at [325, 106] on td "32.2" at bounding box center [341, 121] width 47 height 30
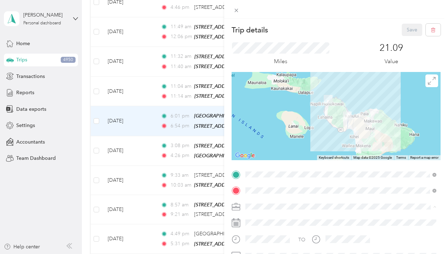
click at [272, 108] on div "Work" at bounding box center [341, 107] width 186 height 7
click at [409, 30] on button "Save" at bounding box center [412, 30] width 20 height 12
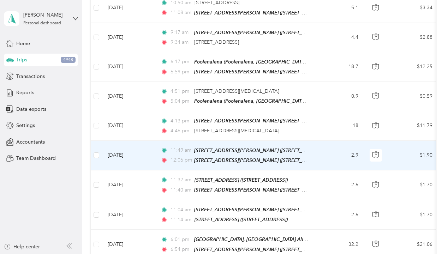
scroll to position [1980, 0]
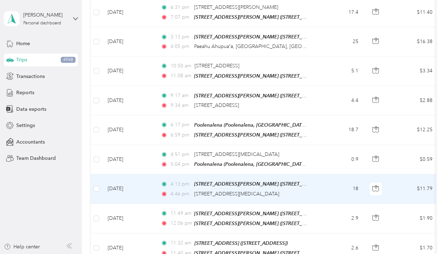
click at [334, 174] on td "18" at bounding box center [341, 188] width 47 height 29
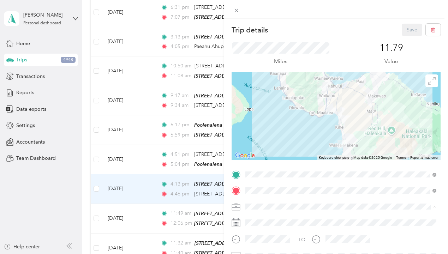
click at [266, 111] on li "Work" at bounding box center [341, 107] width 196 height 12
click at [416, 26] on button "Save" at bounding box center [412, 30] width 20 height 12
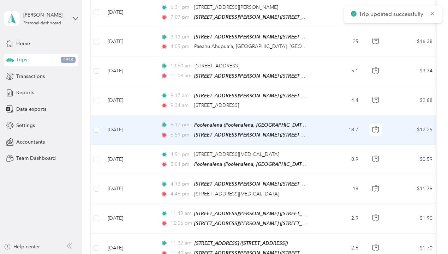
click at [342, 115] on td "18.7" at bounding box center [341, 130] width 47 height 30
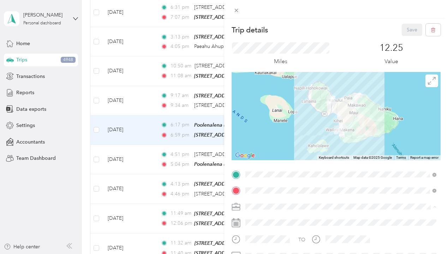
click at [274, 112] on li "Work" at bounding box center [341, 107] width 196 height 12
click at [411, 30] on button "Save" at bounding box center [412, 30] width 20 height 12
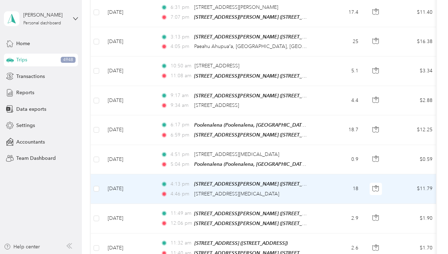
click at [336, 174] on td "18" at bounding box center [341, 188] width 47 height 29
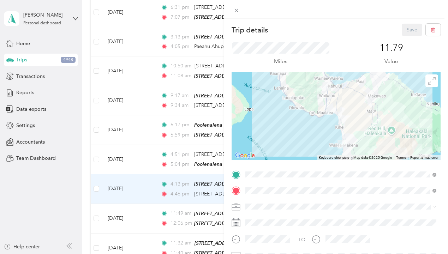
click at [169, 105] on div "Trip details Save This trip cannot be edited because it is either under review,…" at bounding box center [224, 127] width 448 height 254
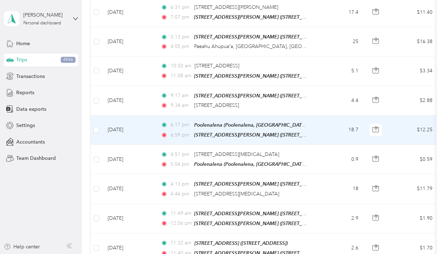
click at [324, 115] on td "18.7" at bounding box center [341, 130] width 47 height 30
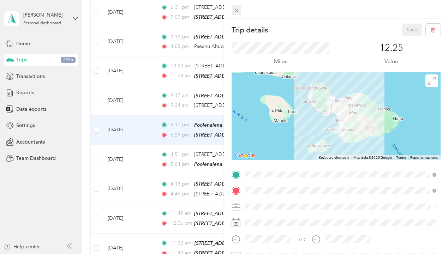
click at [239, 12] on icon at bounding box center [236, 10] width 6 height 6
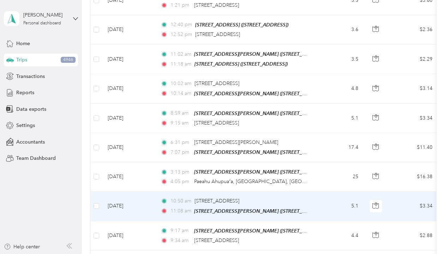
scroll to position [1849, 0]
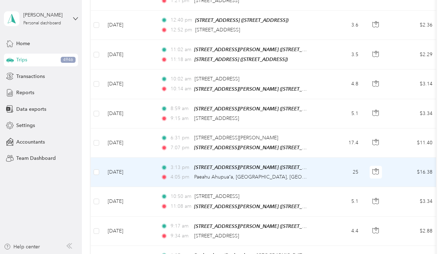
click at [334, 158] on td "25" at bounding box center [341, 172] width 47 height 29
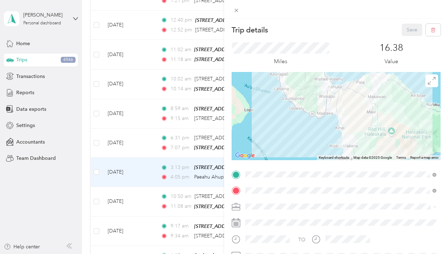
click at [274, 110] on li "Work" at bounding box center [341, 107] width 196 height 12
click at [403, 32] on button "Save" at bounding box center [412, 30] width 20 height 12
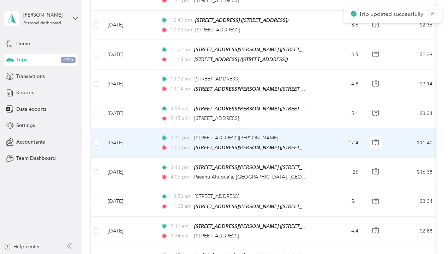
click at [327, 129] on td "17.4" at bounding box center [341, 143] width 47 height 29
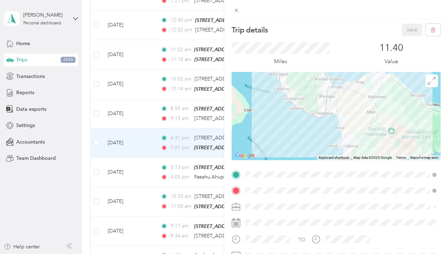
click at [268, 111] on li "Work" at bounding box center [341, 107] width 196 height 12
click at [416, 28] on button "Save" at bounding box center [412, 30] width 20 height 12
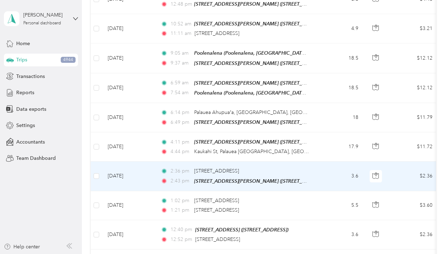
scroll to position [1635, 0]
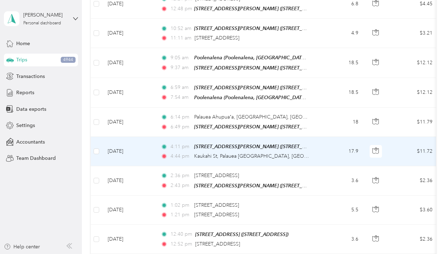
click at [324, 137] on td "17.9" at bounding box center [341, 151] width 47 height 29
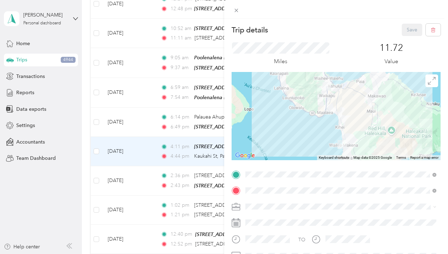
click at [259, 203] on span at bounding box center [342, 206] width 198 height 11
click at [260, 107] on div "Work" at bounding box center [341, 106] width 186 height 7
click at [414, 34] on button "Save" at bounding box center [412, 30] width 20 height 12
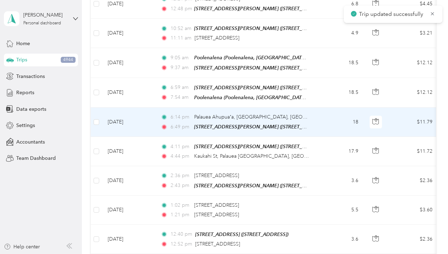
click at [338, 108] on td "18" at bounding box center [341, 122] width 47 height 29
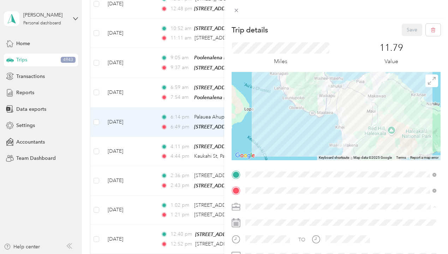
click at [271, 110] on li "Work" at bounding box center [341, 107] width 196 height 12
click at [407, 29] on button "Save" at bounding box center [412, 30] width 20 height 12
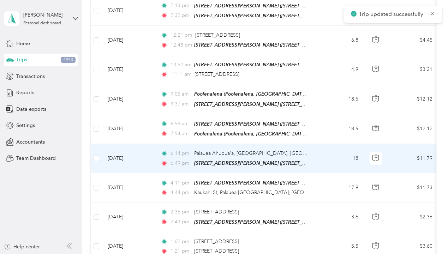
scroll to position [1589, 0]
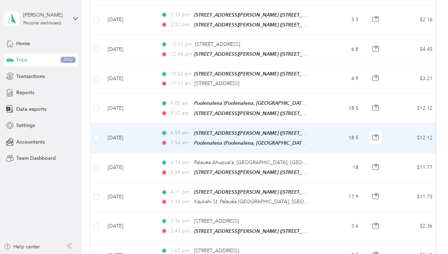
click at [332, 124] on td "18.5" at bounding box center [341, 139] width 47 height 30
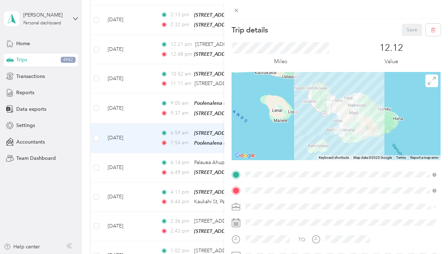
click at [272, 106] on div "Work" at bounding box center [341, 107] width 186 height 7
click at [402, 33] on button "Save" at bounding box center [412, 30] width 20 height 12
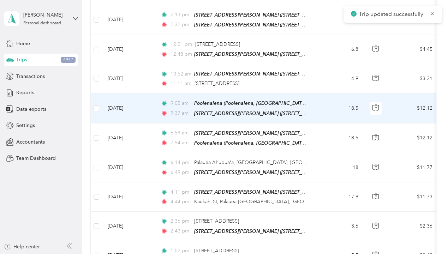
click at [334, 94] on td "18.5" at bounding box center [341, 109] width 47 height 30
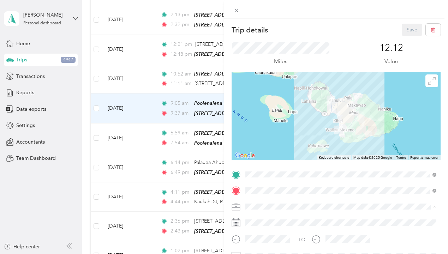
click at [276, 110] on div "Work" at bounding box center [341, 107] width 186 height 7
click at [410, 34] on button "Save" at bounding box center [412, 30] width 20 height 12
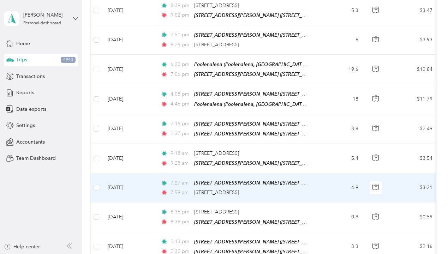
scroll to position [1307, 0]
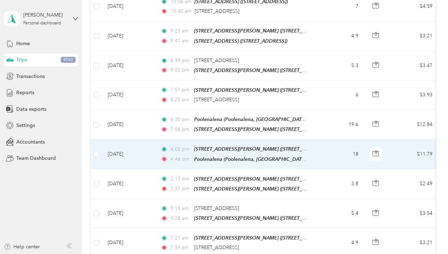
click at [333, 140] on td "18" at bounding box center [341, 155] width 47 height 30
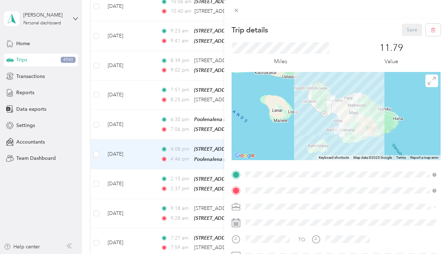
click at [259, 112] on ol "Work Personal Photography Other Charity Medical Moving Commute" at bounding box center [341, 149] width 196 height 99
click at [266, 112] on ol "Work Personal Photography Other Charity Medical Moving Commute" at bounding box center [341, 150] width 196 height 99
click at [255, 203] on span at bounding box center [342, 206] width 198 height 11
click at [262, 111] on li "Work" at bounding box center [341, 107] width 196 height 12
click at [407, 26] on button "Save" at bounding box center [412, 30] width 20 height 12
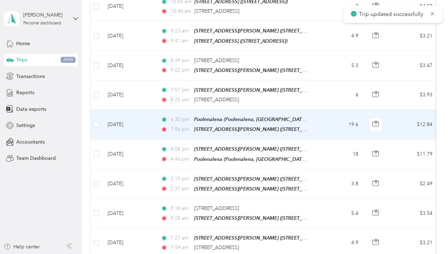
click at [338, 113] on td "19.6" at bounding box center [341, 125] width 47 height 30
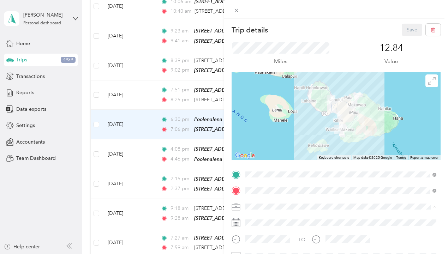
click at [263, 110] on li "Work" at bounding box center [341, 107] width 196 height 12
click at [404, 32] on button "Save" at bounding box center [412, 30] width 20 height 12
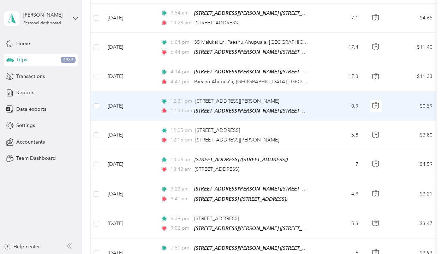
scroll to position [1115, 0]
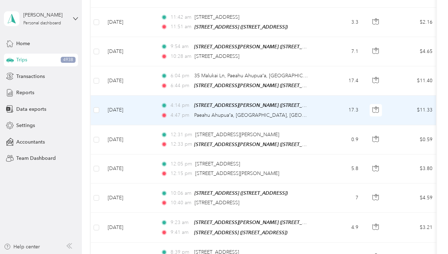
click at [319, 96] on td "17.3" at bounding box center [341, 110] width 47 height 29
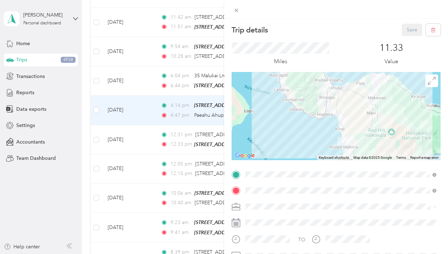
click at [268, 104] on div "Work" at bounding box center [341, 107] width 186 height 7
click at [405, 32] on button "Save" at bounding box center [412, 30] width 20 height 12
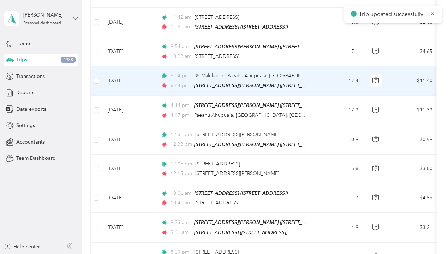
click at [339, 66] on td "17.4" at bounding box center [341, 80] width 47 height 29
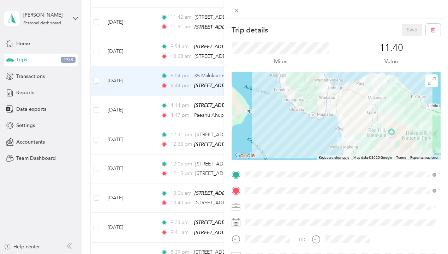
click at [273, 110] on li "Work" at bounding box center [341, 104] width 196 height 12
click at [410, 28] on button "Save" at bounding box center [412, 30] width 20 height 12
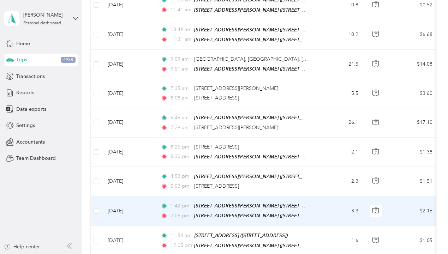
scroll to position [904, 0]
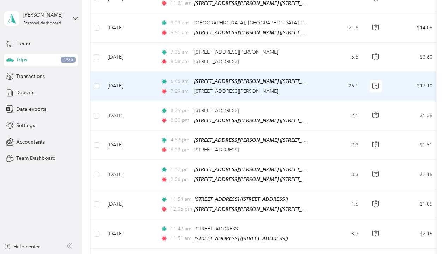
click at [327, 72] on td "26.1" at bounding box center [341, 86] width 47 height 29
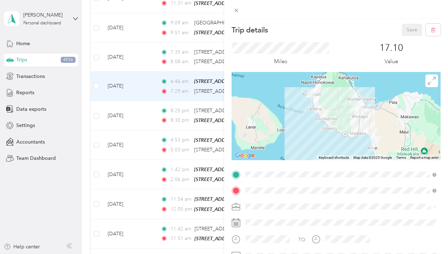
click at [268, 106] on div "Work" at bounding box center [341, 106] width 186 height 7
click at [415, 33] on button "Save" at bounding box center [412, 30] width 20 height 12
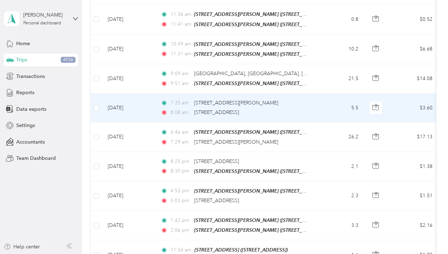
scroll to position [848, 0]
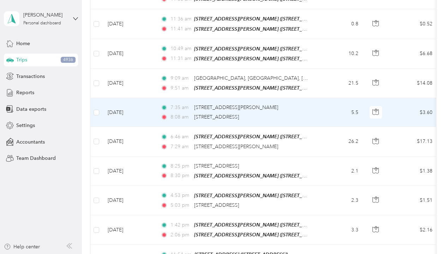
click at [319, 98] on td "5.5" at bounding box center [341, 112] width 47 height 29
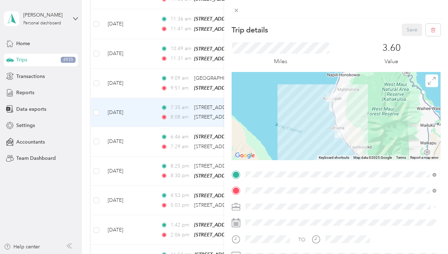
click at [260, 110] on li "Work" at bounding box center [341, 107] width 196 height 12
click at [408, 28] on button "Save" at bounding box center [412, 30] width 20 height 12
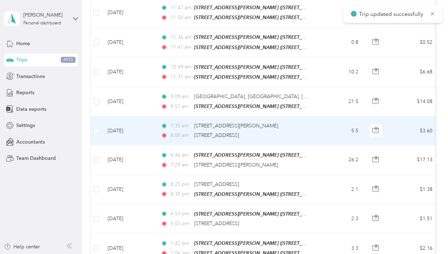
scroll to position [825, 0]
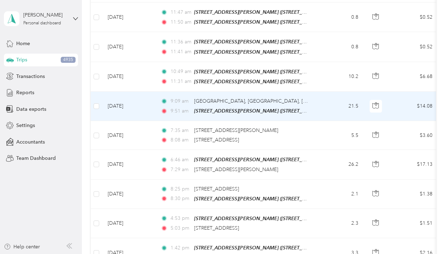
click at [326, 92] on td "21.5" at bounding box center [341, 106] width 47 height 29
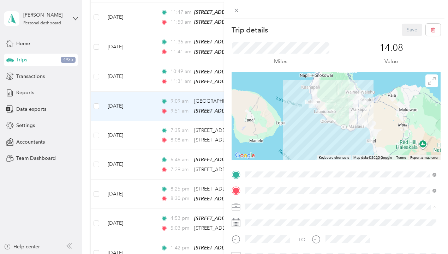
click at [267, 111] on li "Work" at bounding box center [341, 107] width 196 height 12
click at [402, 30] on button "Save" at bounding box center [412, 30] width 20 height 12
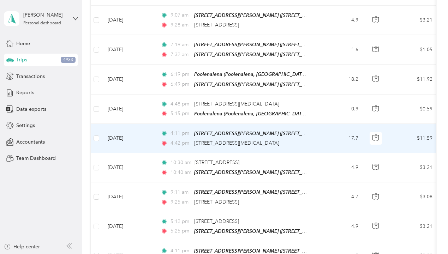
scroll to position [279, 0]
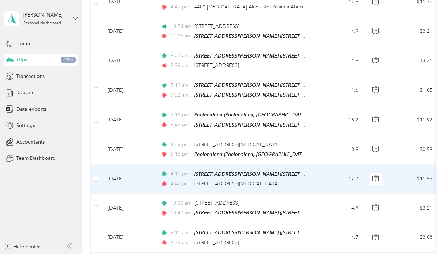
click at [331, 174] on td "17.7" at bounding box center [341, 179] width 47 height 29
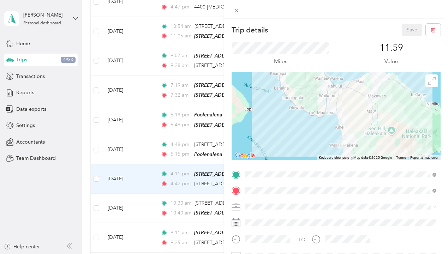
click at [242, 208] on div at bounding box center [336, 206] width 209 height 11
click at [265, 109] on li "Work" at bounding box center [341, 107] width 196 height 12
click at [405, 29] on button "Save" at bounding box center [412, 30] width 20 height 12
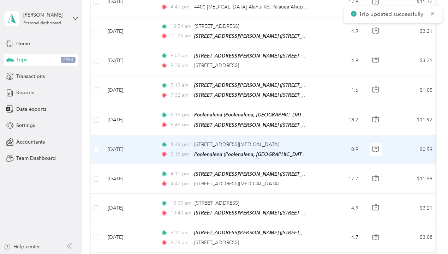
click at [330, 148] on td "0.9" at bounding box center [341, 149] width 47 height 29
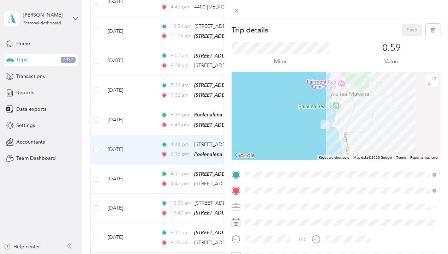
click at [295, 111] on li "Work" at bounding box center [341, 107] width 196 height 12
click at [412, 29] on button "Save" at bounding box center [412, 30] width 20 height 12
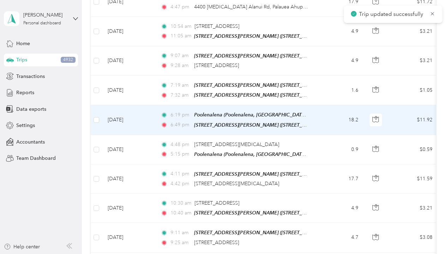
click at [330, 117] on td "18.2" at bounding box center [341, 120] width 47 height 30
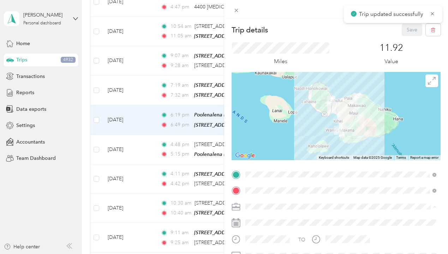
click at [279, 110] on li "Work" at bounding box center [341, 107] width 196 height 12
click at [404, 29] on button "Save" at bounding box center [412, 30] width 20 height 12
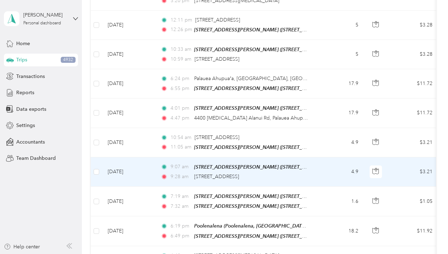
scroll to position [163, 0]
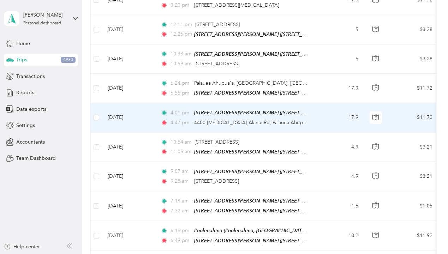
click at [323, 115] on td "17.9" at bounding box center [341, 117] width 47 height 29
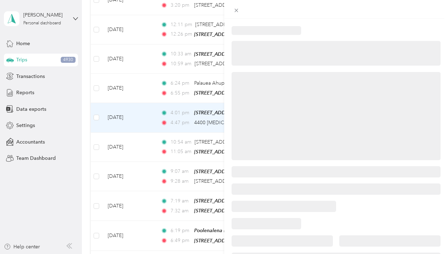
click at [323, 115] on div at bounding box center [336, 116] width 209 height 88
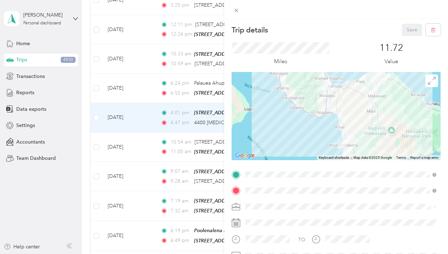
click at [275, 111] on li "Work" at bounding box center [341, 107] width 196 height 12
click at [408, 35] on button "Save" at bounding box center [412, 30] width 20 height 12
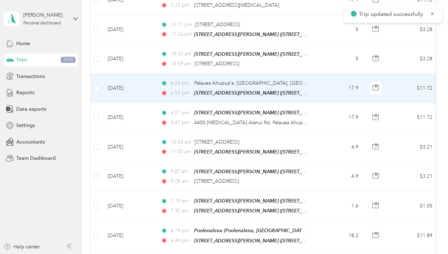
click at [315, 91] on td "6:24 pm Palauea Ahupuaʻa, [GEOGRAPHIC_DATA], [GEOGRAPHIC_DATA] 6:55 pm [STREET_…" at bounding box center [236, 88] width 162 height 29
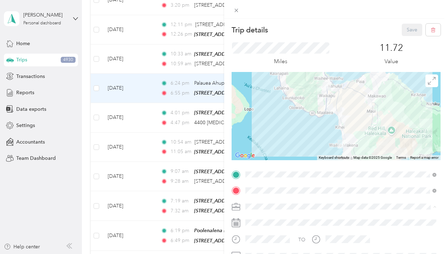
click at [273, 108] on div "Work" at bounding box center [341, 107] width 186 height 7
click at [410, 28] on button "Save" at bounding box center [412, 30] width 20 height 12
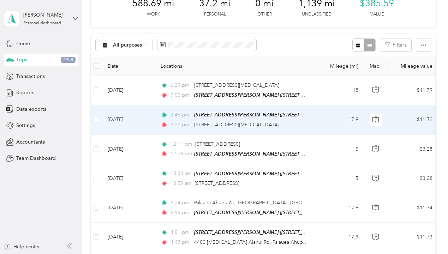
scroll to position [52, 0]
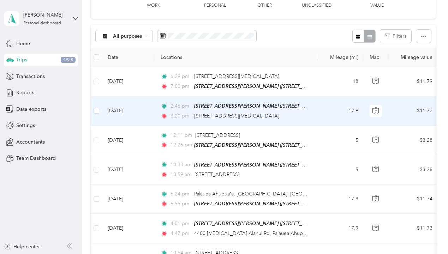
click at [324, 114] on td "17.9" at bounding box center [341, 110] width 47 height 29
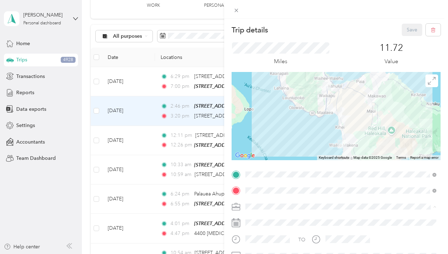
click at [277, 112] on ol "Work Personal Photography Other Charity Medical Moving Commute" at bounding box center [341, 150] width 196 height 99
click at [266, 201] on div "TO Add photo" at bounding box center [336, 246] width 209 height 155
click at [266, 110] on li "Work" at bounding box center [341, 107] width 196 height 12
click at [415, 31] on button "Save" at bounding box center [412, 30] width 20 height 12
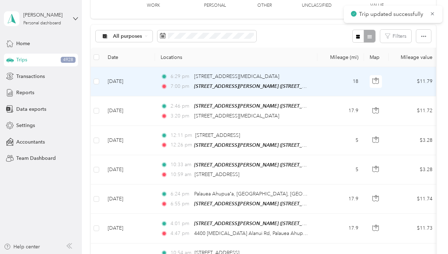
click at [321, 88] on td "18" at bounding box center [341, 81] width 47 height 29
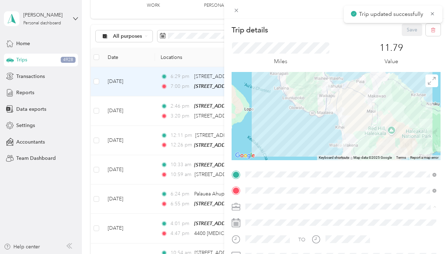
click at [272, 109] on li "Work" at bounding box center [341, 107] width 196 height 12
click at [407, 31] on button "Save" at bounding box center [412, 30] width 20 height 12
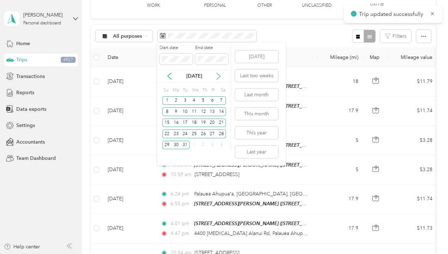
click at [218, 77] on icon at bounding box center [218, 76] width 7 height 7
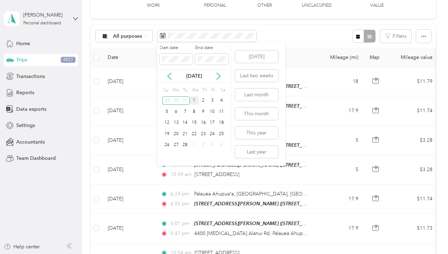
click at [194, 101] on div "1" at bounding box center [194, 100] width 9 height 9
click at [187, 146] on div "28" at bounding box center [184, 145] width 9 height 9
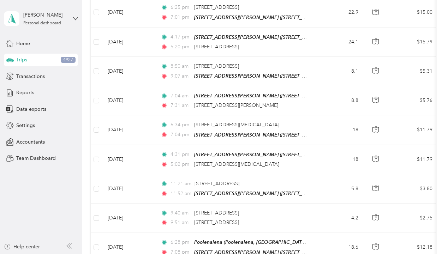
scroll to position [2894, 0]
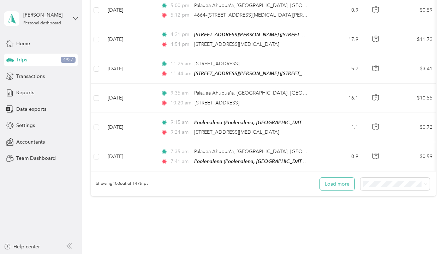
click at [344, 178] on button "Load more" at bounding box center [337, 184] width 35 height 12
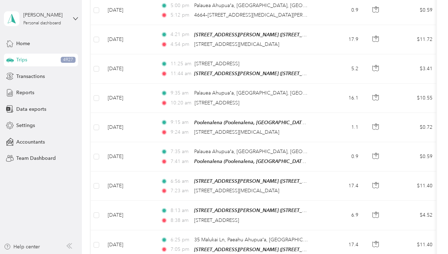
click at [336, 172] on td "17.4" at bounding box center [341, 186] width 47 height 29
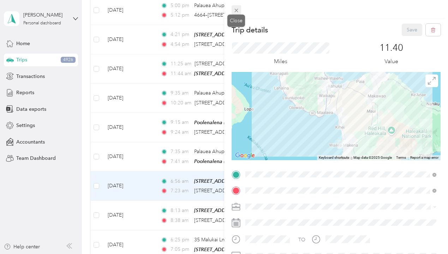
click at [239, 8] on span at bounding box center [237, 10] width 10 height 10
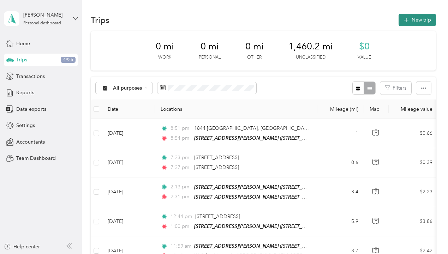
click at [426, 20] on button "New trip" at bounding box center [417, 20] width 37 height 12
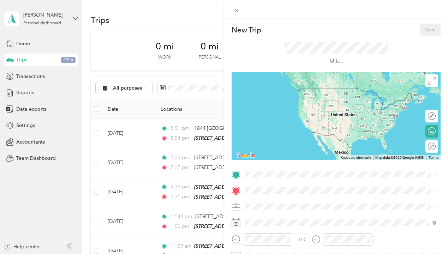
click at [272, 98] on span "[STREET_ADDRESS]" at bounding box center [281, 99] width 45 height 6
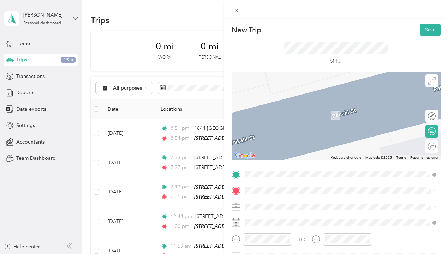
click at [282, 174] on div "Ulua" at bounding box center [281, 174] width 45 height 6
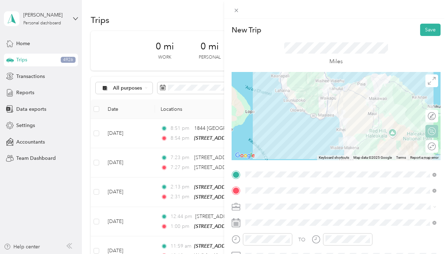
click at [431, 148] on div "Round trip" at bounding box center [432, 146] width 13 height 13
click at [436, 150] on div "Round trip" at bounding box center [416, 146] width 45 height 13
click at [431, 148] on div at bounding box center [428, 146] width 15 height 7
click at [271, 112] on li "Work" at bounding box center [341, 107] width 196 height 12
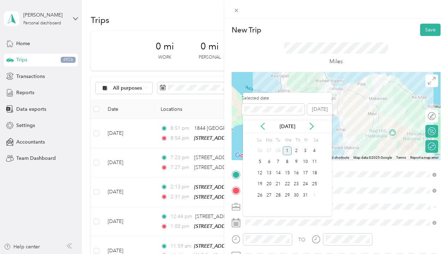
click at [287, 153] on div "1" at bounding box center [287, 151] width 9 height 9
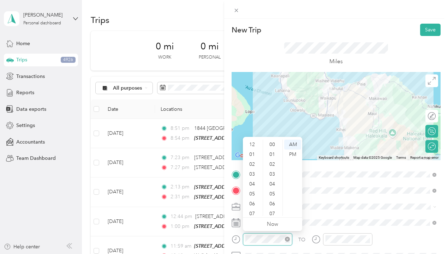
scroll to position [336, 0]
click at [432, 26] on button "Save" at bounding box center [430, 30] width 20 height 12
